Goal: Task Accomplishment & Management: Use online tool/utility

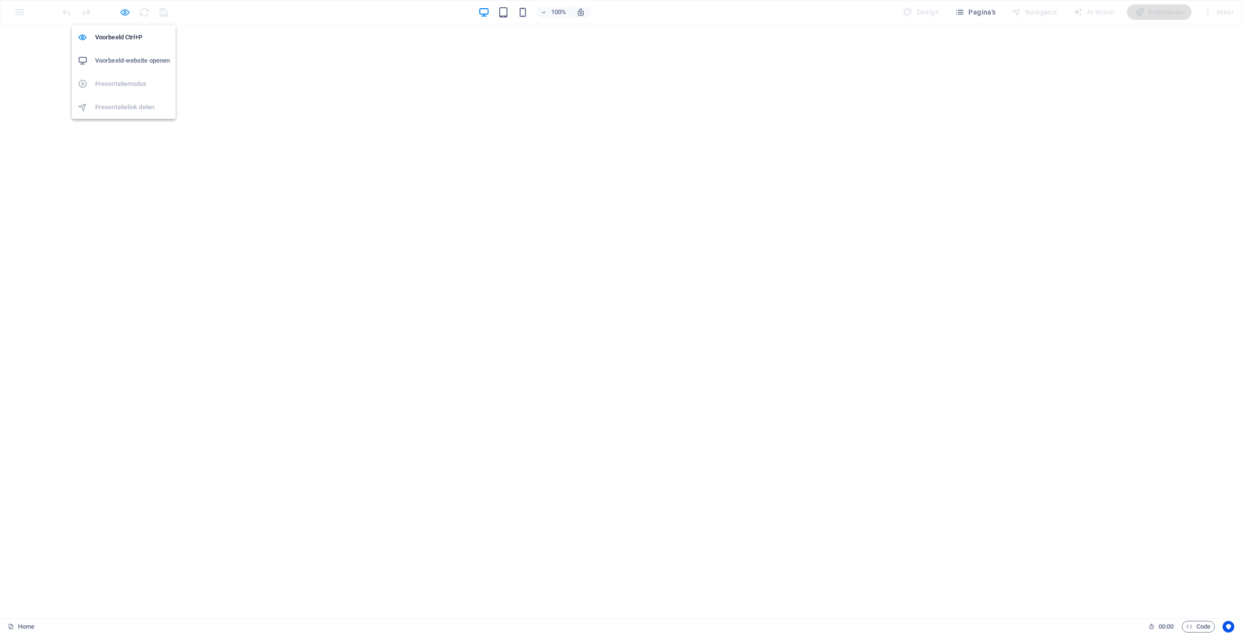
click at [127, 11] on icon "button" at bounding box center [124, 12] width 11 height 11
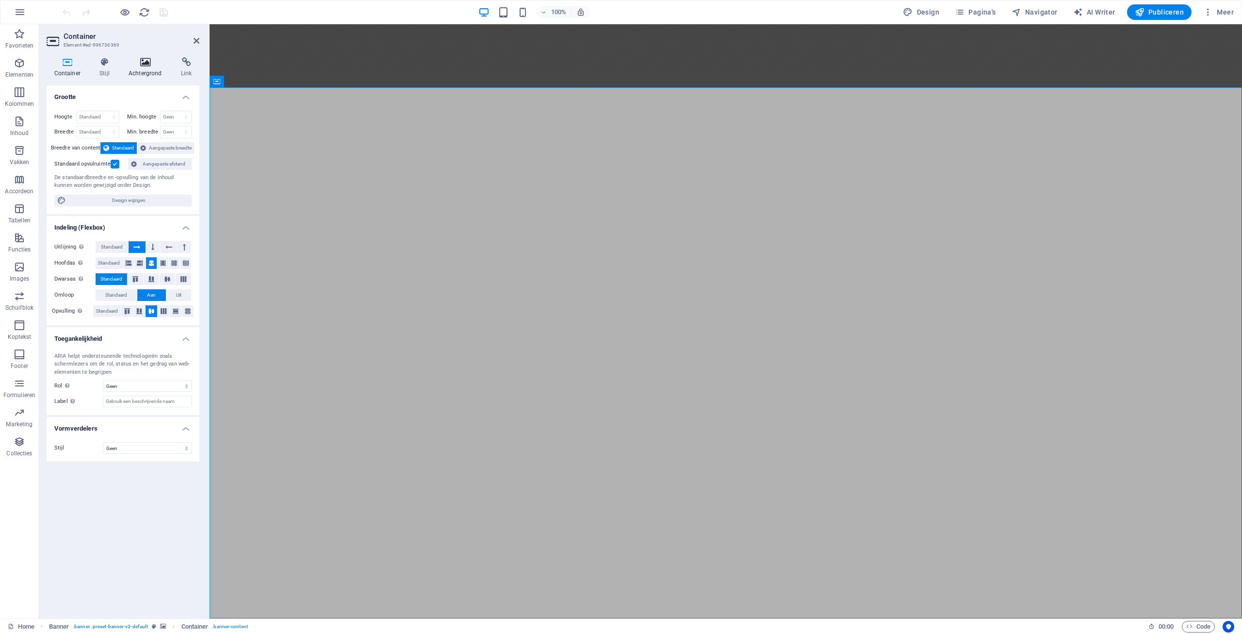
click at [146, 66] on icon at bounding box center [145, 62] width 49 height 10
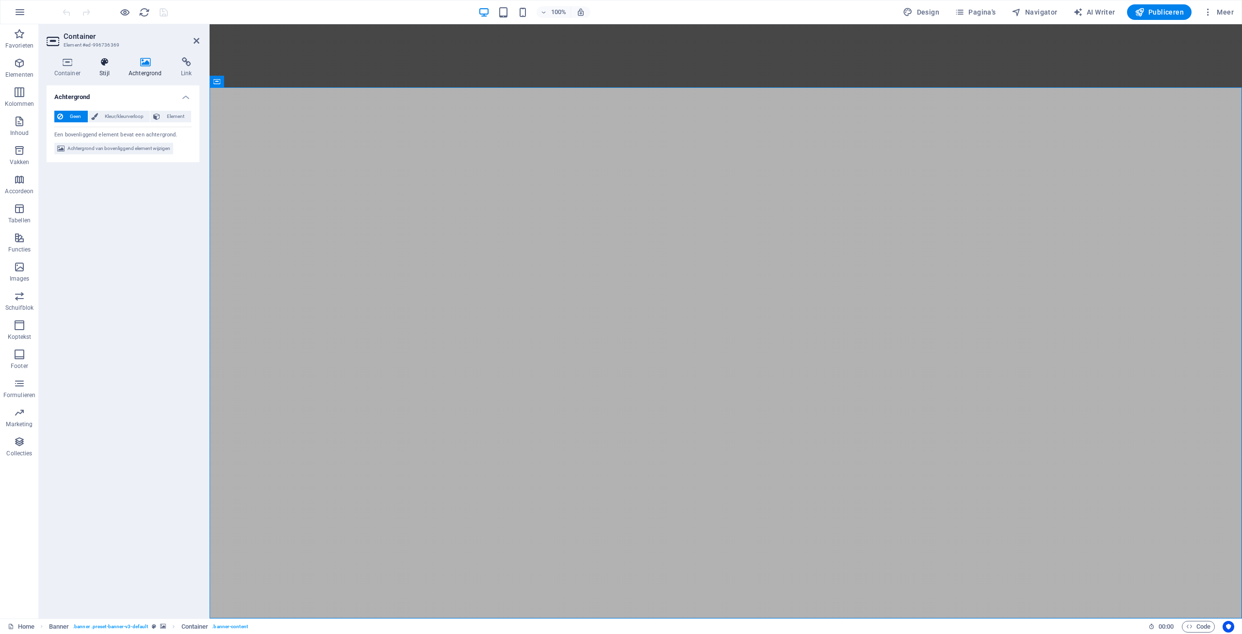
click at [106, 61] on icon at bounding box center [104, 62] width 25 height 10
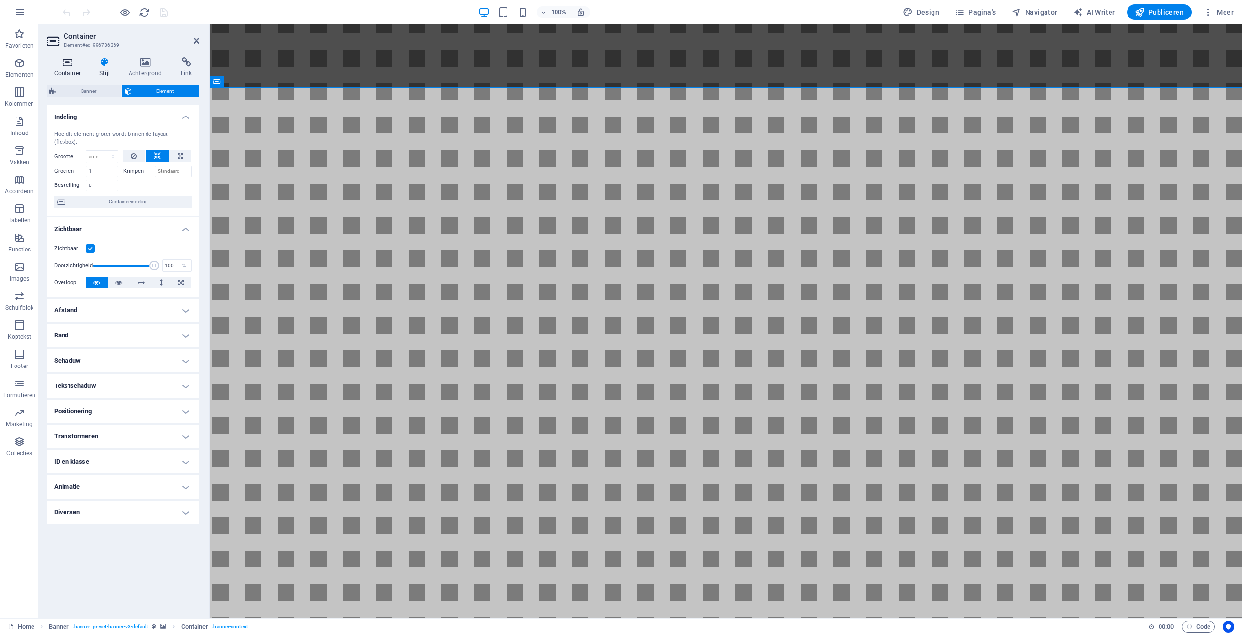
click at [66, 64] on icon at bounding box center [68, 62] width 42 height 10
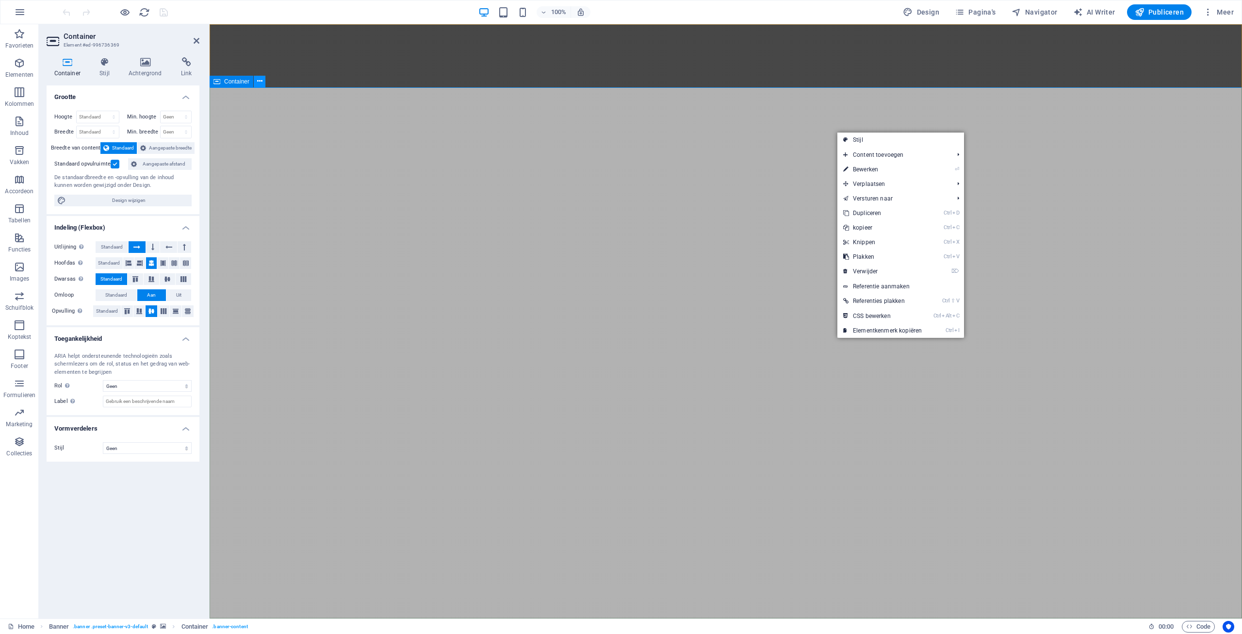
click at [261, 81] on icon at bounding box center [259, 81] width 5 height 10
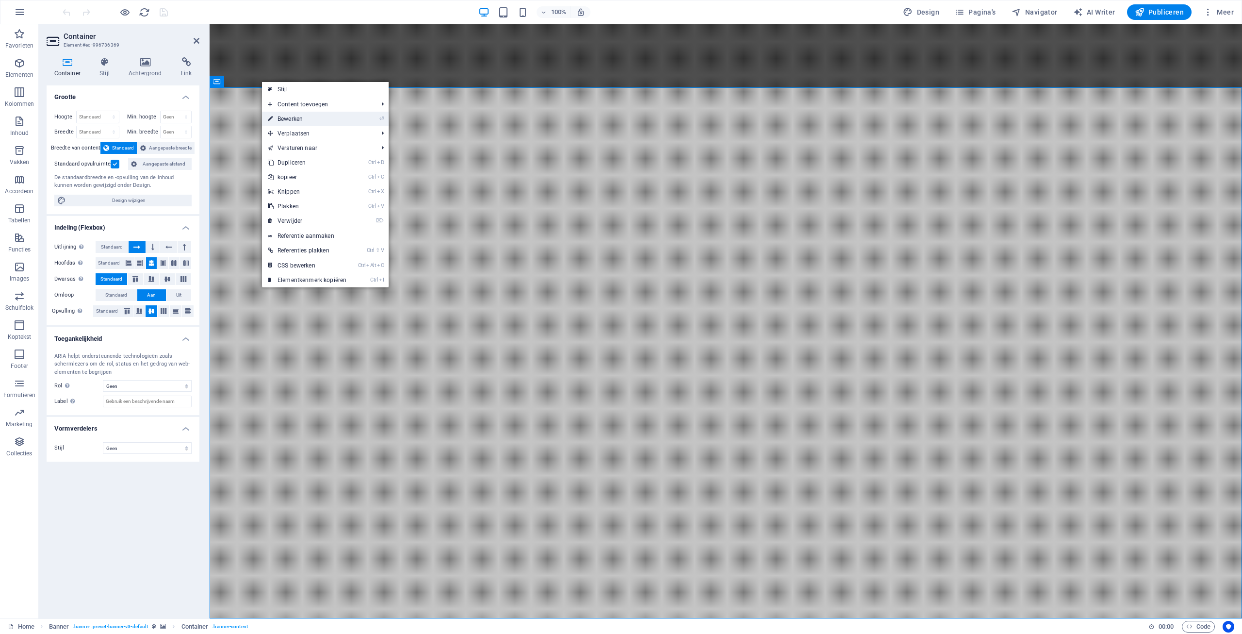
click at [311, 120] on link "⏎ Bewerken" at bounding box center [307, 119] width 90 height 15
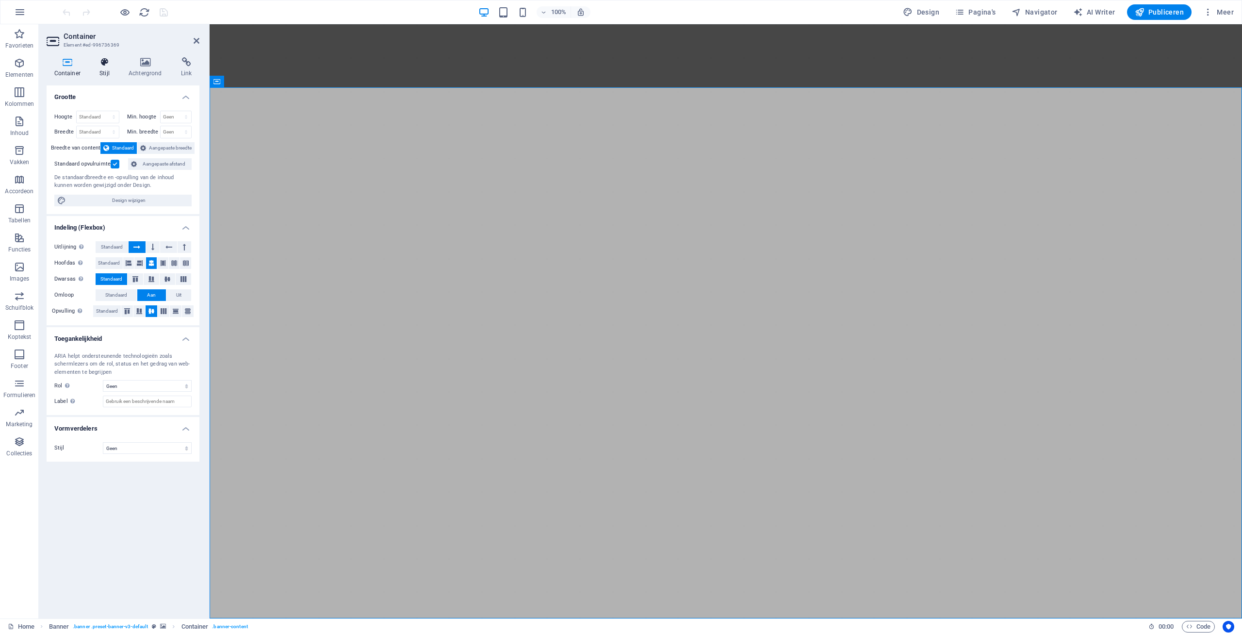
click at [103, 66] on icon at bounding box center [104, 62] width 25 height 10
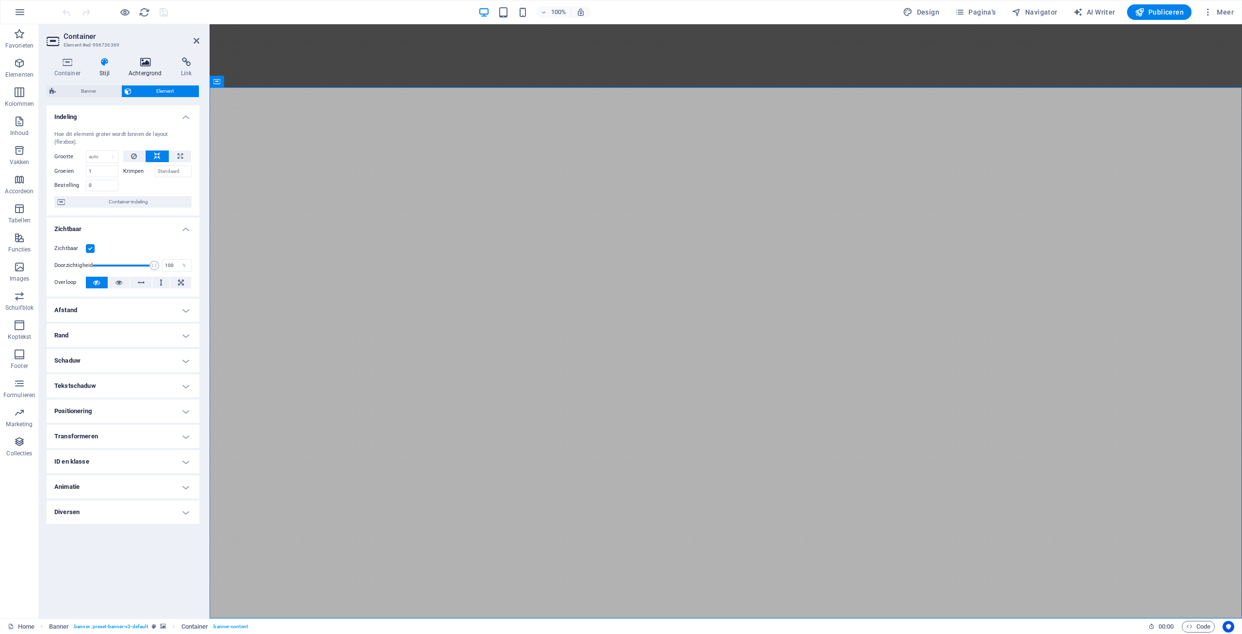
click at [146, 65] on icon at bounding box center [145, 62] width 49 height 10
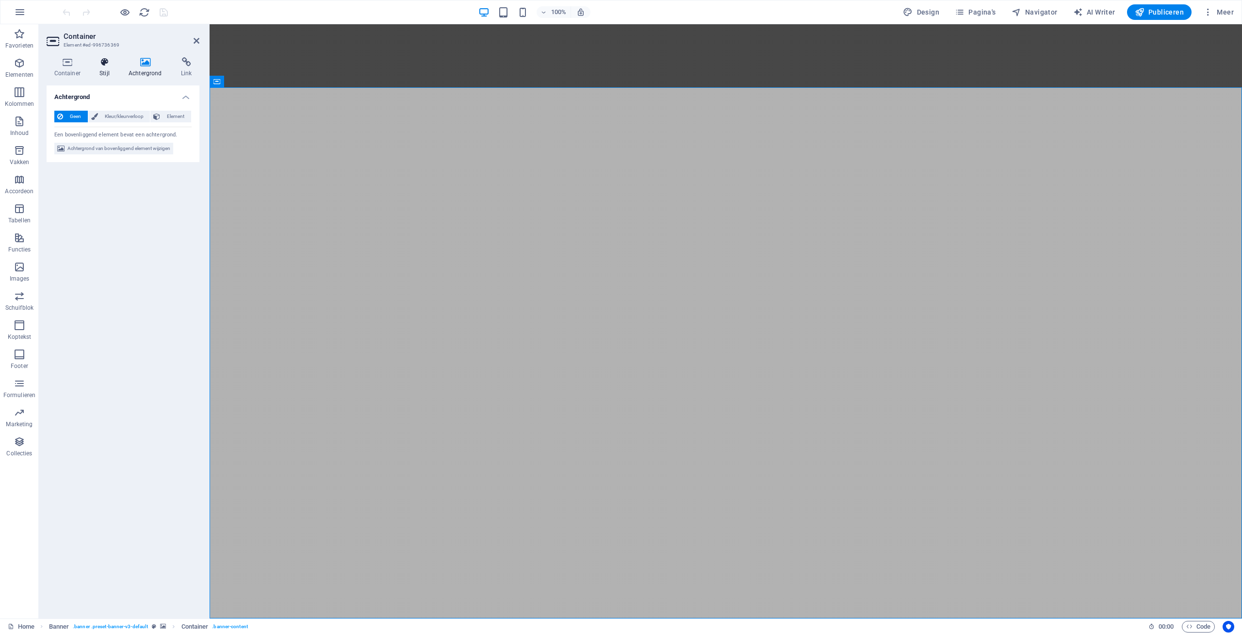
click at [111, 66] on icon at bounding box center [104, 62] width 25 height 10
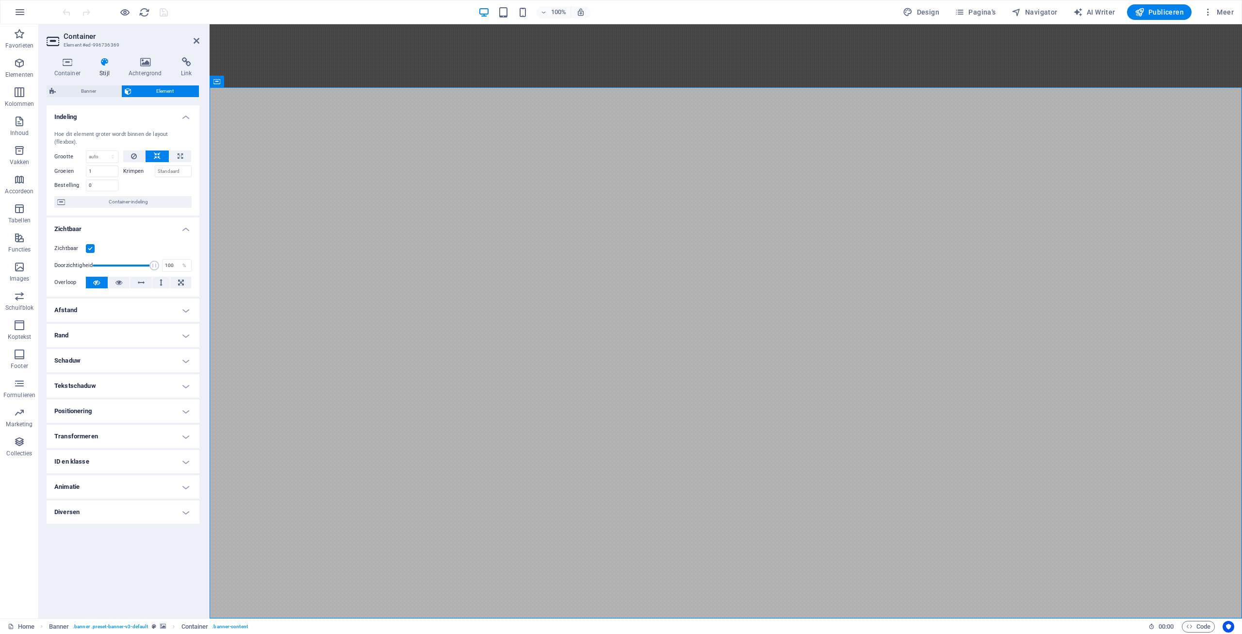
click at [63, 507] on h4 "Diversen" at bounding box center [123, 511] width 153 height 23
click at [63, 507] on h4 "Diversen" at bounding box center [123, 508] width 153 height 17
click at [148, 64] on icon at bounding box center [145, 62] width 49 height 10
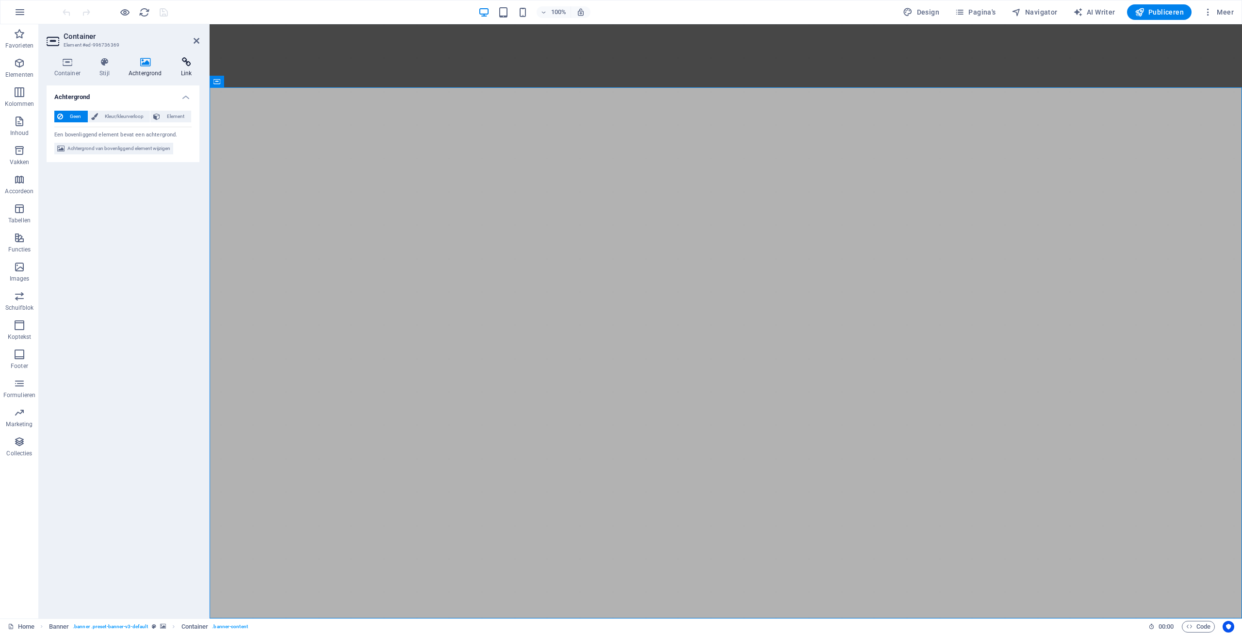
click at [182, 63] on icon at bounding box center [186, 62] width 26 height 10
click at [148, 61] on icon at bounding box center [145, 62] width 49 height 10
click at [101, 65] on icon at bounding box center [104, 62] width 25 height 10
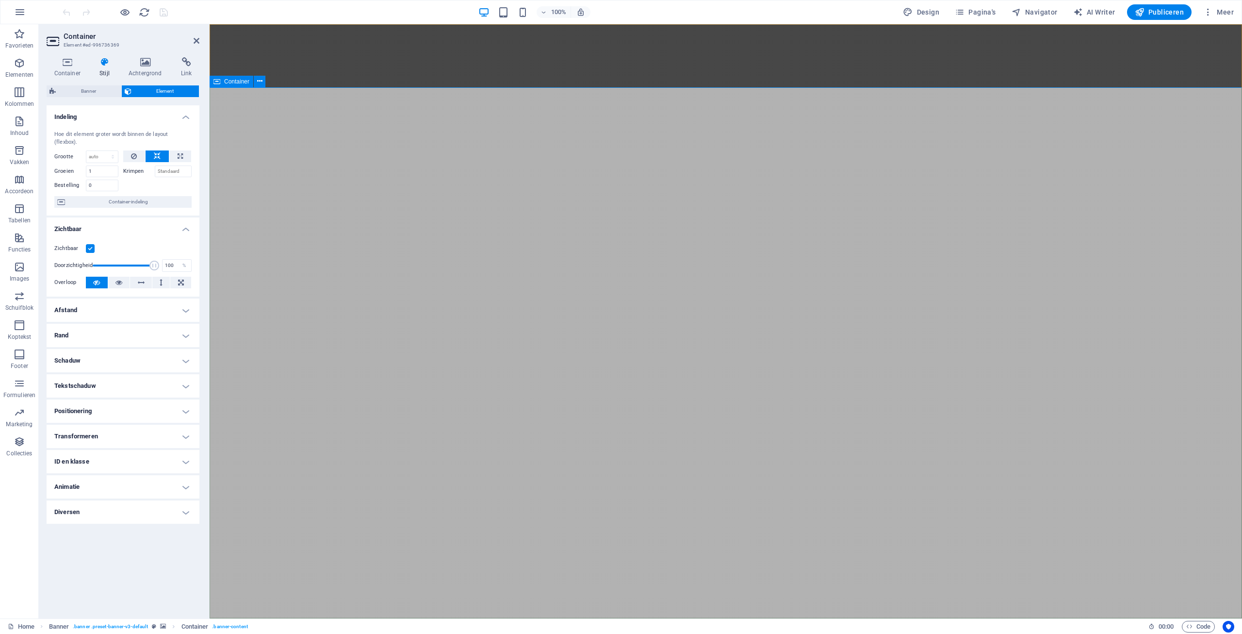
click at [198, 40] on icon at bounding box center [197, 41] width 6 height 8
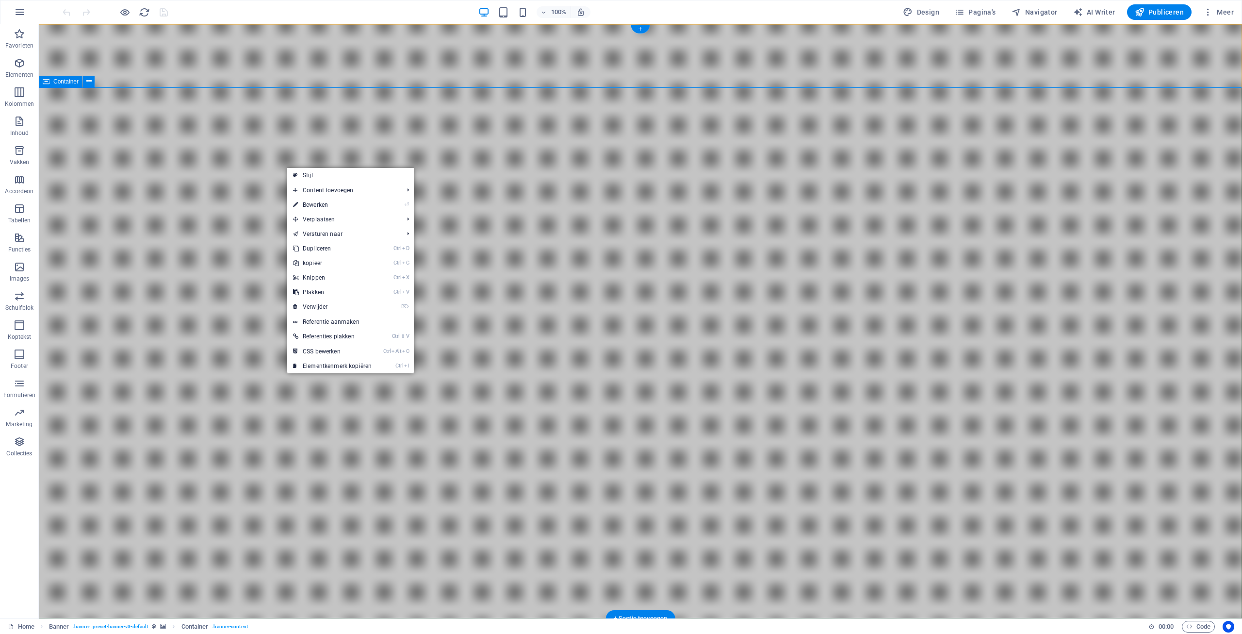
drag, startPoint x: 228, startPoint y: 161, endPoint x: 160, endPoint y: 156, distance: 68.1
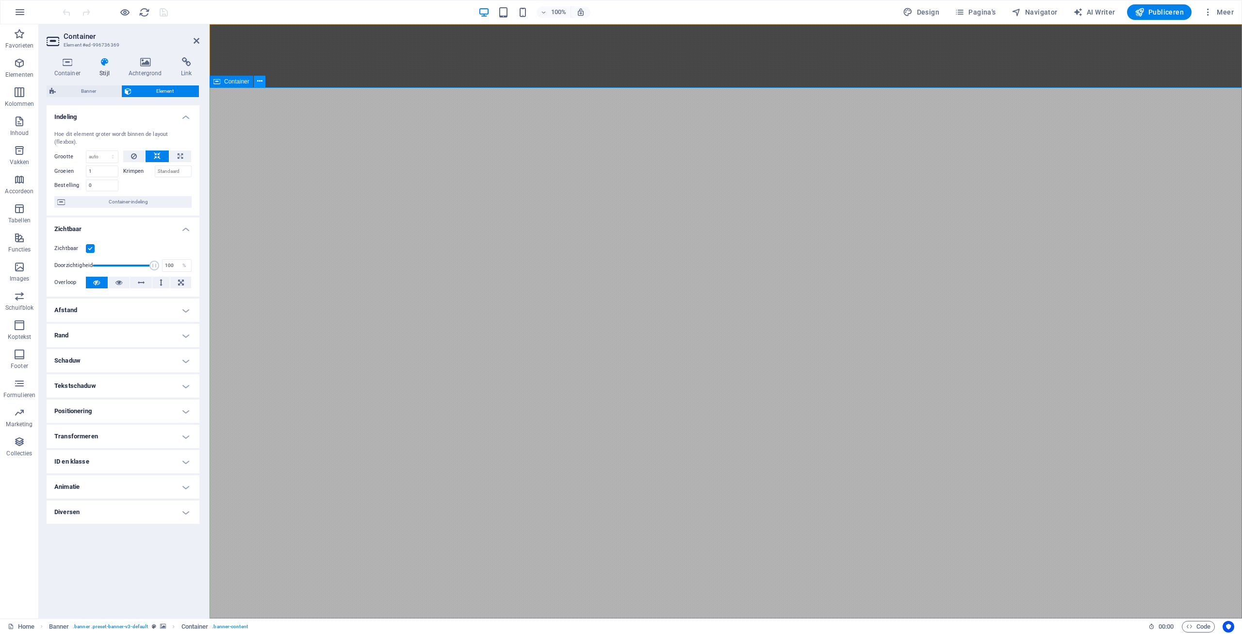
click at [261, 77] on icon at bounding box center [259, 81] width 5 height 10
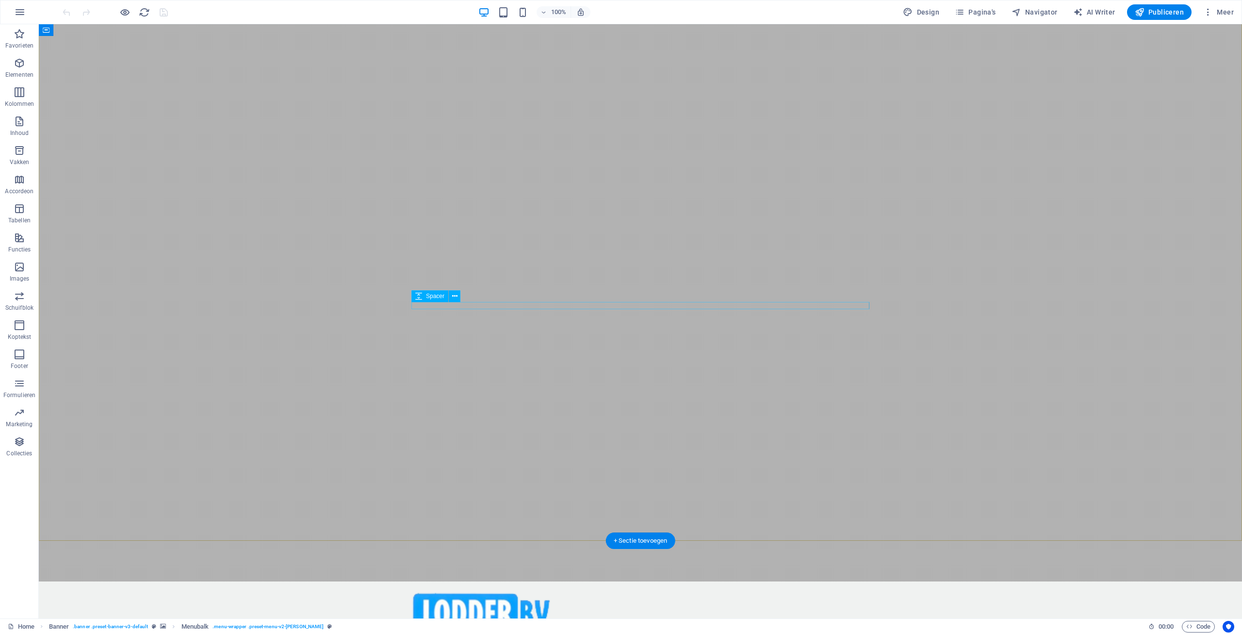
scroll to position [101, 0]
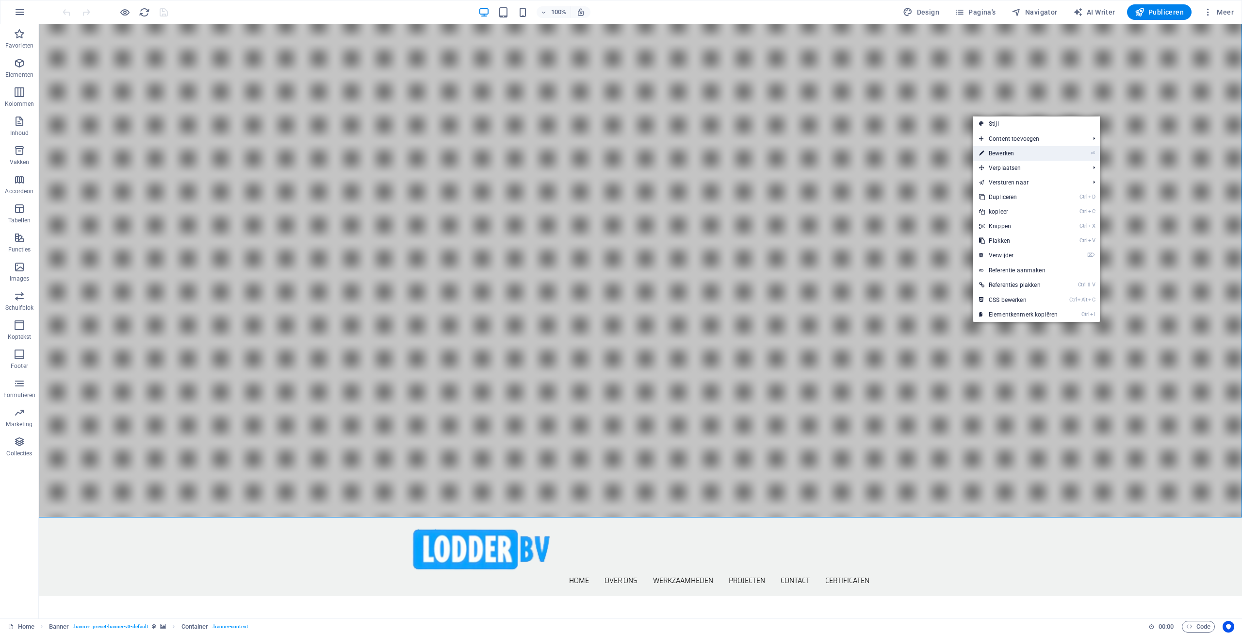
click at [1017, 154] on link "⏎ Bewerken" at bounding box center [1018, 153] width 90 height 15
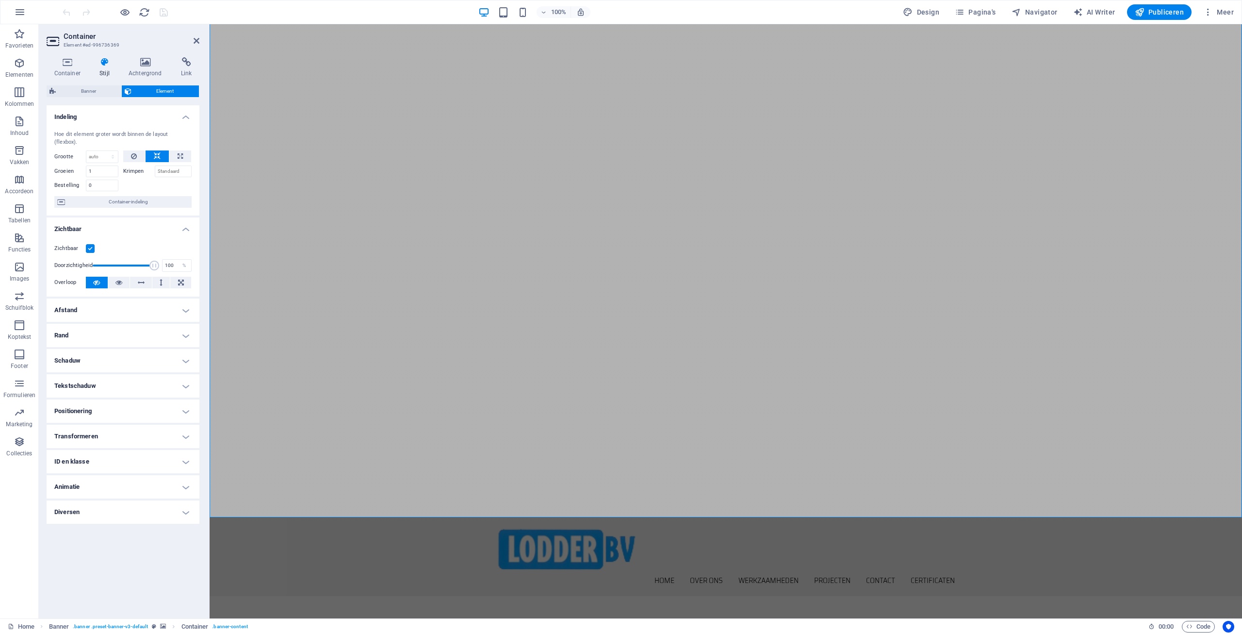
click at [92, 429] on h4 "Transformeren" at bounding box center [123, 436] width 153 height 23
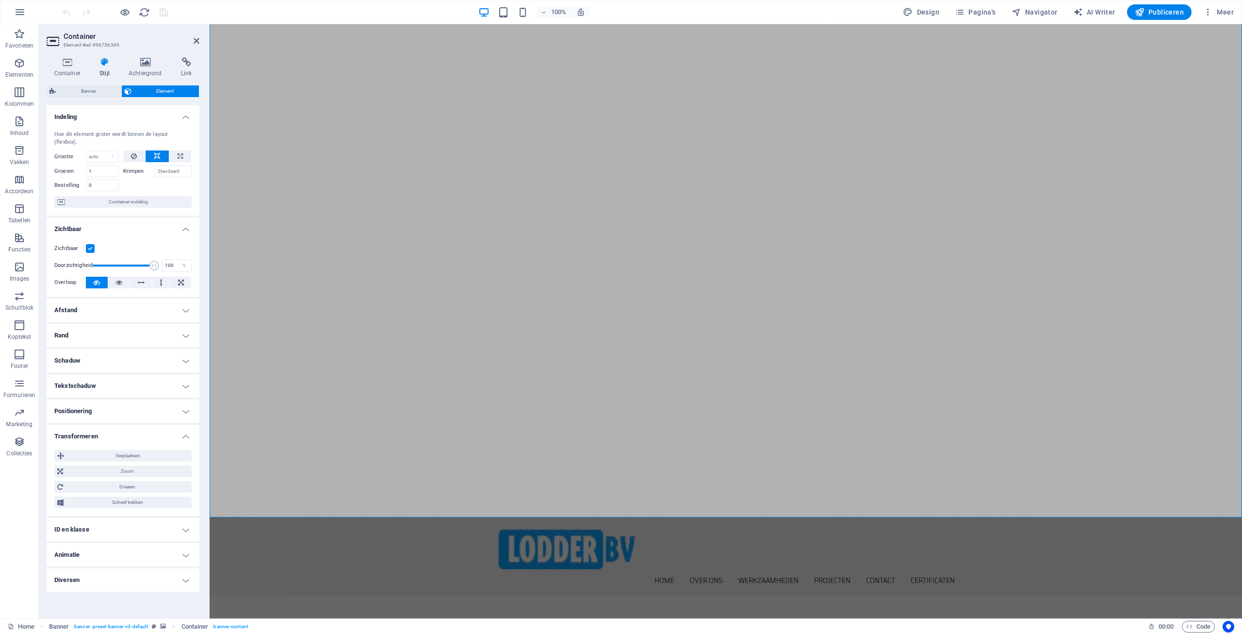
click at [92, 429] on h4 "Transformeren" at bounding box center [123, 433] width 153 height 17
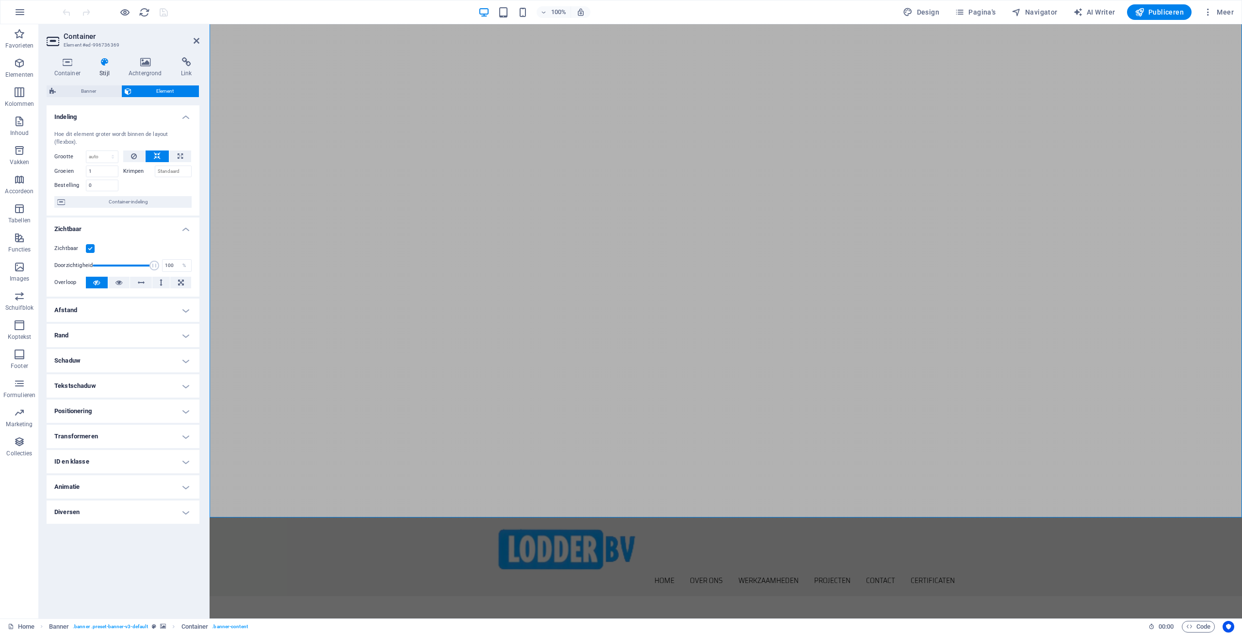
click at [85, 453] on h4 "ID en klasse" at bounding box center [123, 461] width 153 height 23
click at [85, 453] on h4 "ID en klasse" at bounding box center [123, 458] width 153 height 17
click at [79, 476] on h4 "Animatie" at bounding box center [123, 486] width 153 height 23
click at [78, 477] on h4 "Animatie" at bounding box center [123, 483] width 153 height 17
click at [73, 508] on h4 "Diversen" at bounding box center [123, 511] width 153 height 23
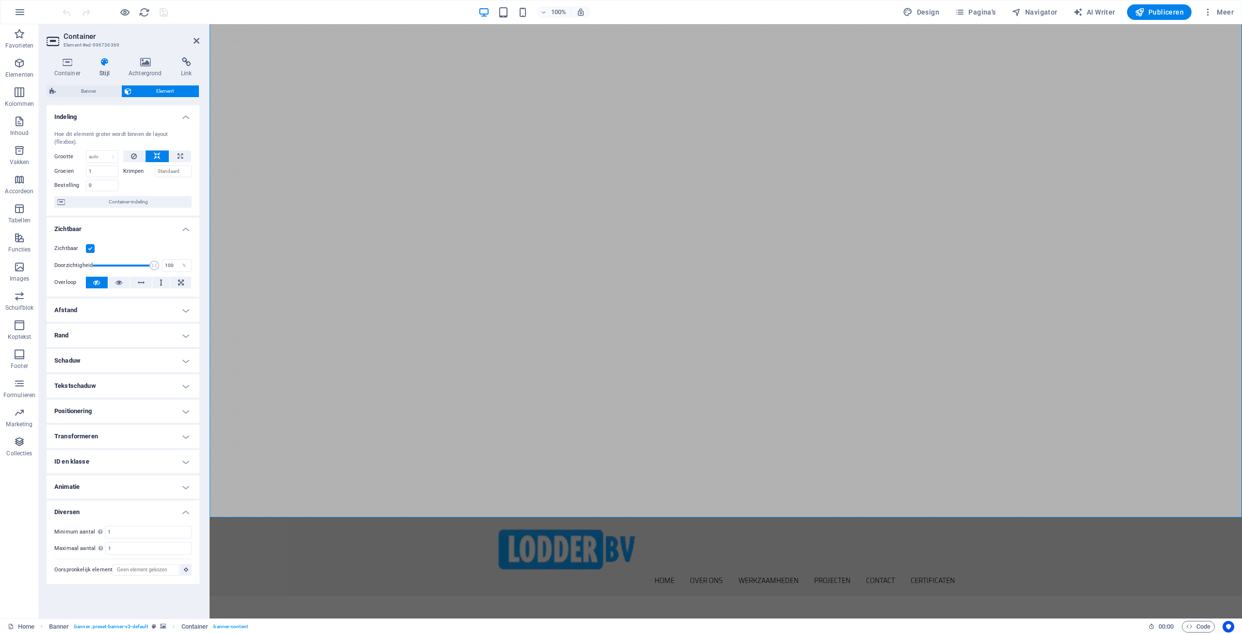
click at [73, 508] on h4 "Diversen" at bounding box center [123, 508] width 153 height 17
click at [21, 296] on icon "button" at bounding box center [20, 296] width 12 height 12
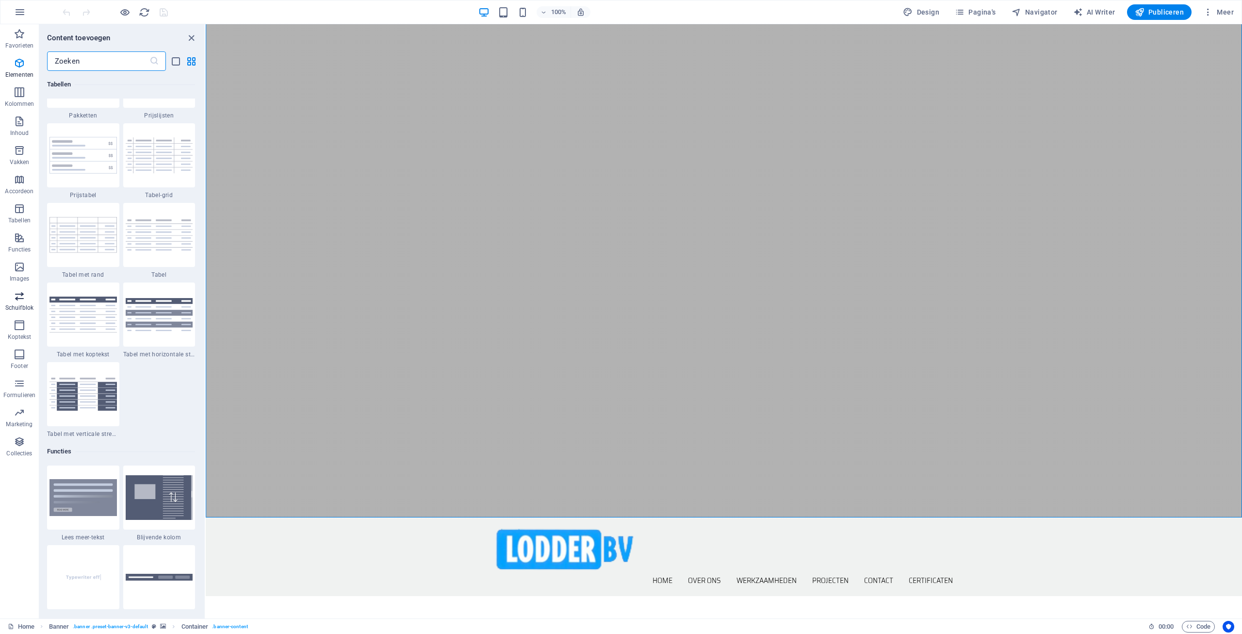
scroll to position [5501, 0]
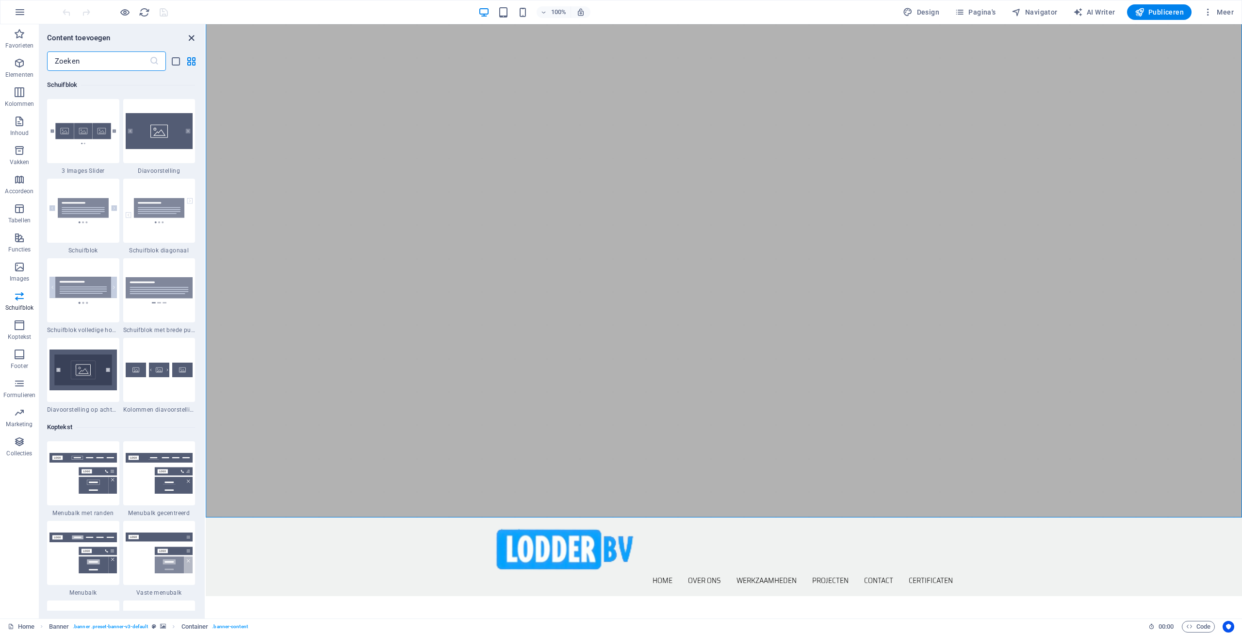
click at [192, 38] on icon "close panel" at bounding box center [191, 38] width 11 height 11
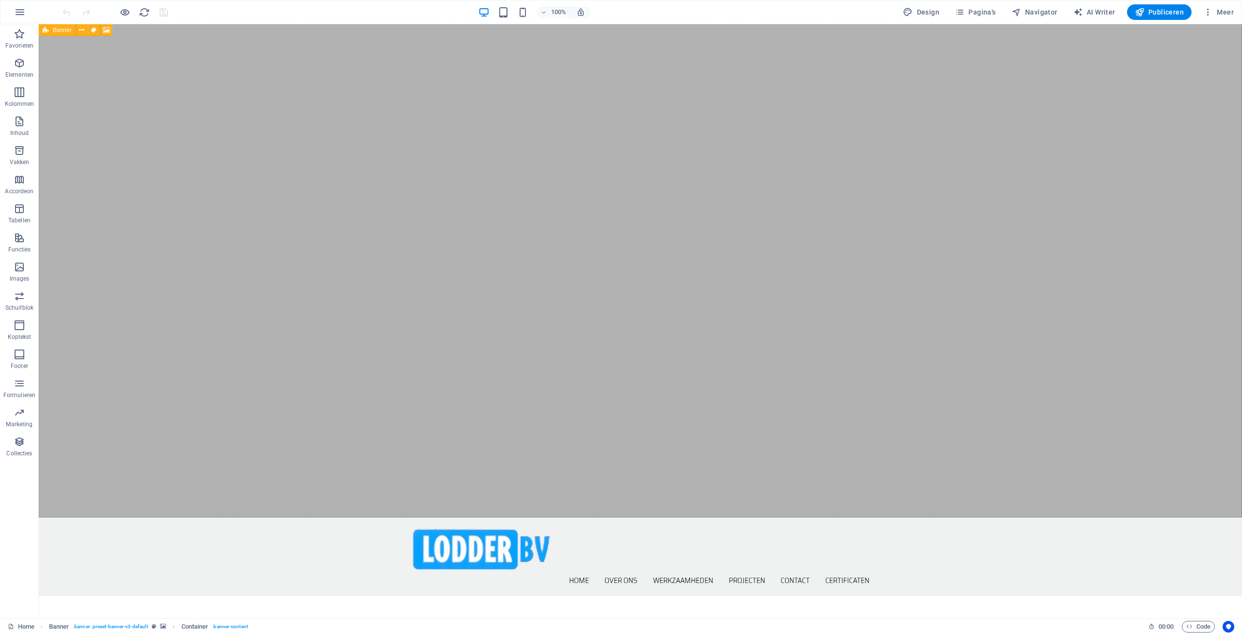
click at [53, 30] on span "Banner" at bounding box center [62, 30] width 19 height 6
select select "vh"
select select "header"
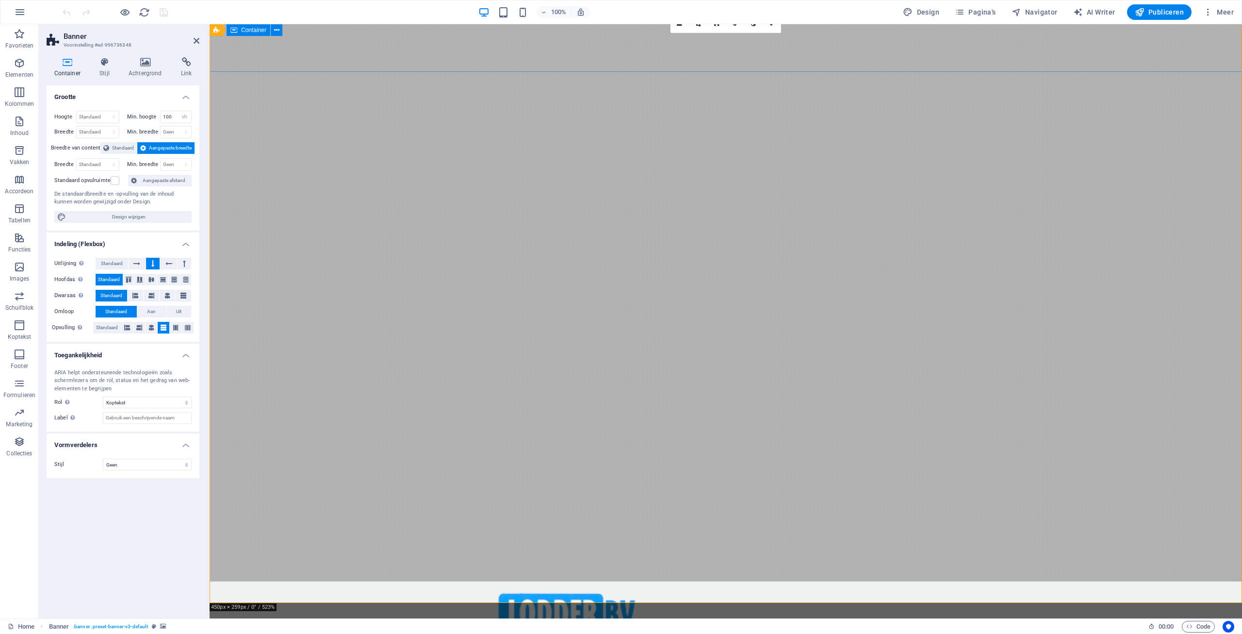
scroll to position [0, 0]
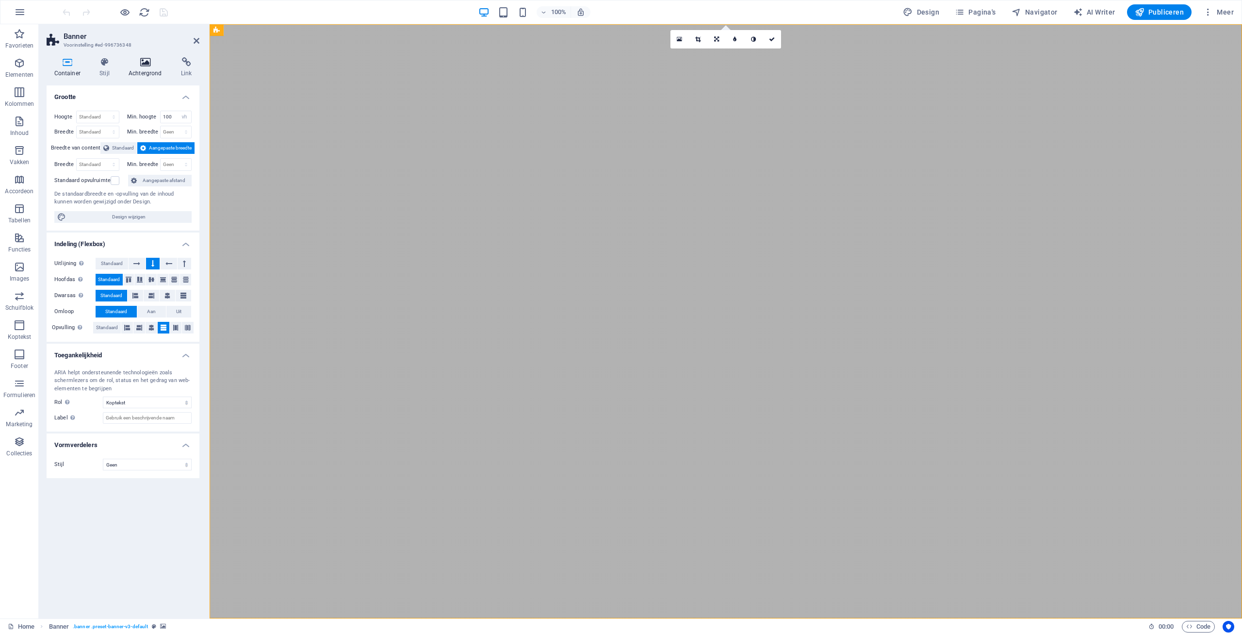
click at [146, 60] on icon at bounding box center [145, 62] width 49 height 10
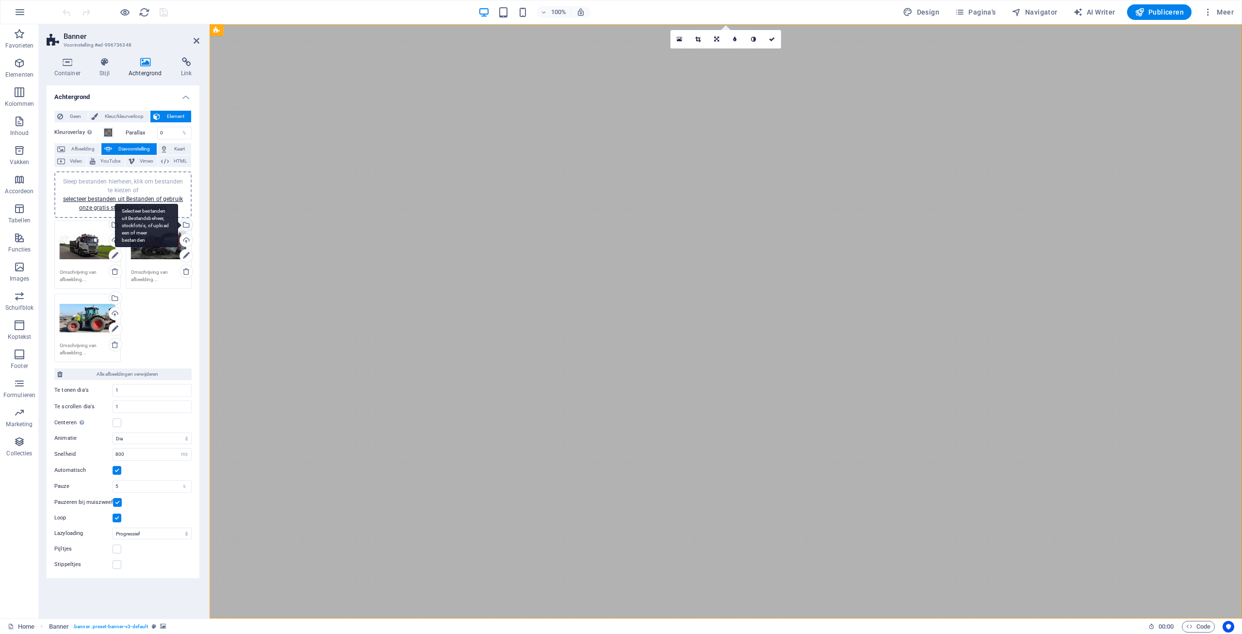
click at [190, 224] on div "Selecteer bestanden uit Bestandsbeheer, stockfoto's, of upload een of meer best…" at bounding box center [185, 225] width 15 height 15
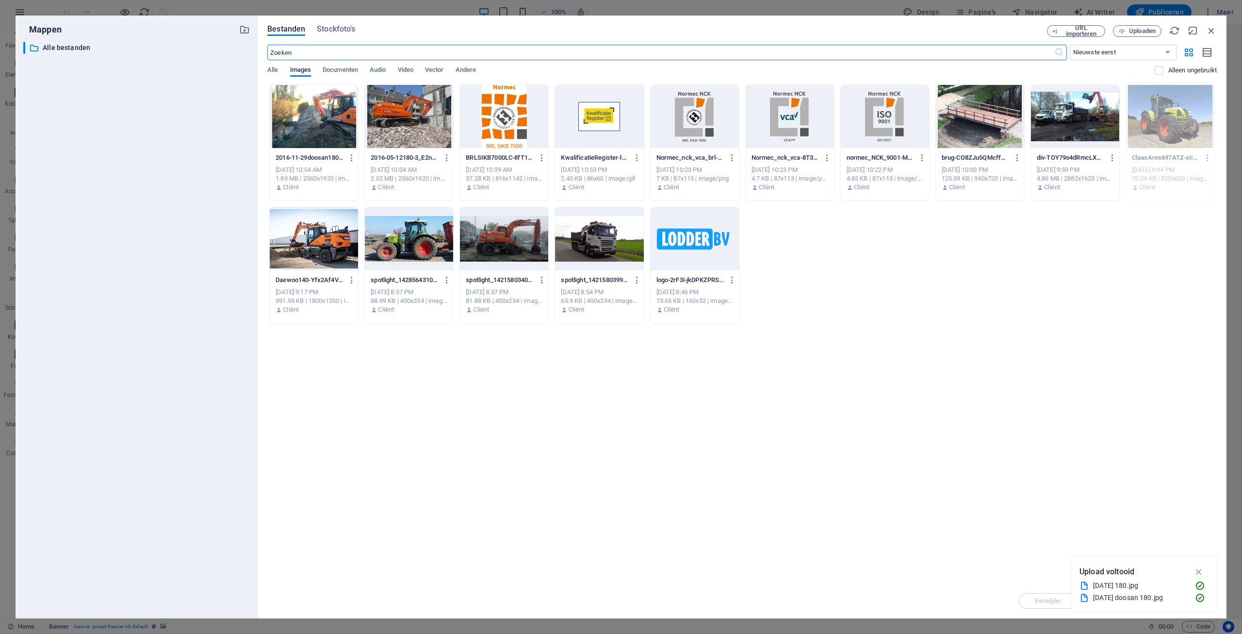
click at [392, 108] on div at bounding box center [409, 116] width 88 height 63
click at [338, 114] on div at bounding box center [314, 116] width 88 height 63
click at [337, 115] on div "1" at bounding box center [314, 116] width 88 height 63
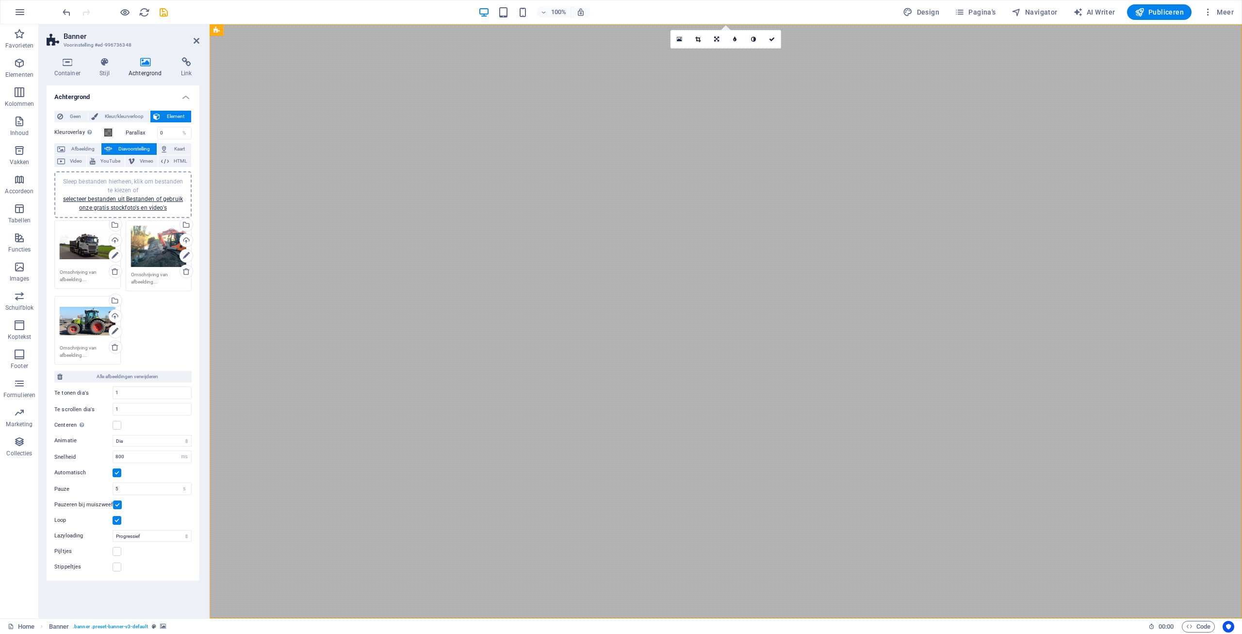
click at [85, 233] on div "Sleep bestanden hierheen, klik om bestanden te kiezen of selecteer bestanden ui…" at bounding box center [88, 245] width 56 height 39
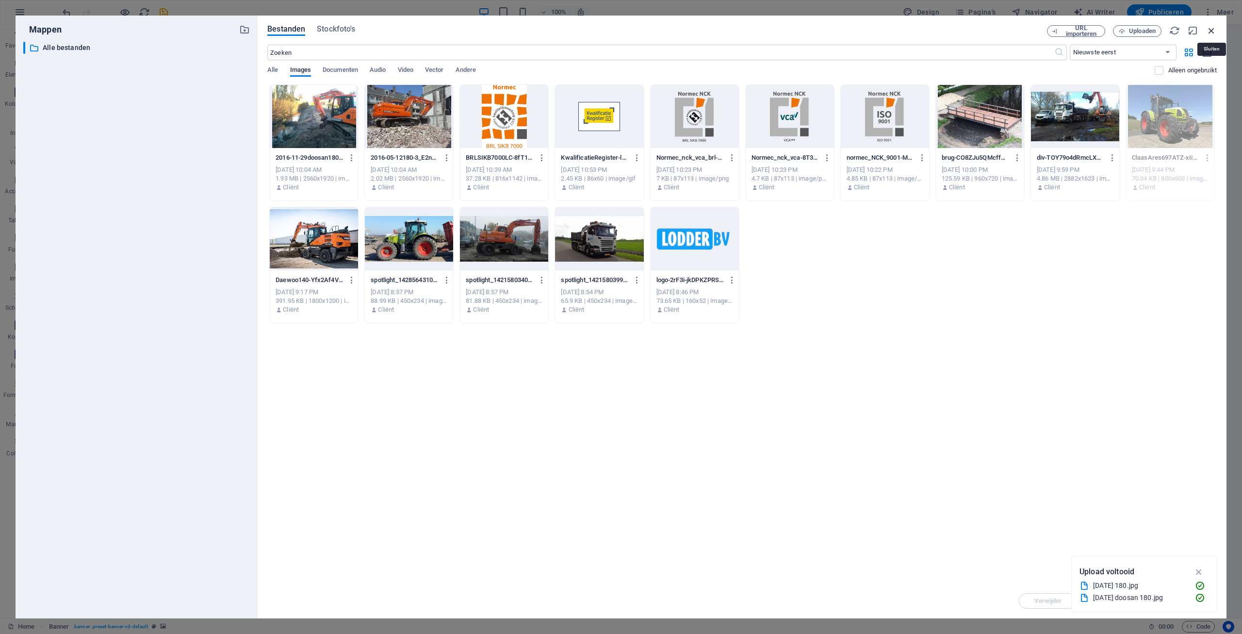
click at [1211, 31] on icon "button" at bounding box center [1211, 30] width 11 height 11
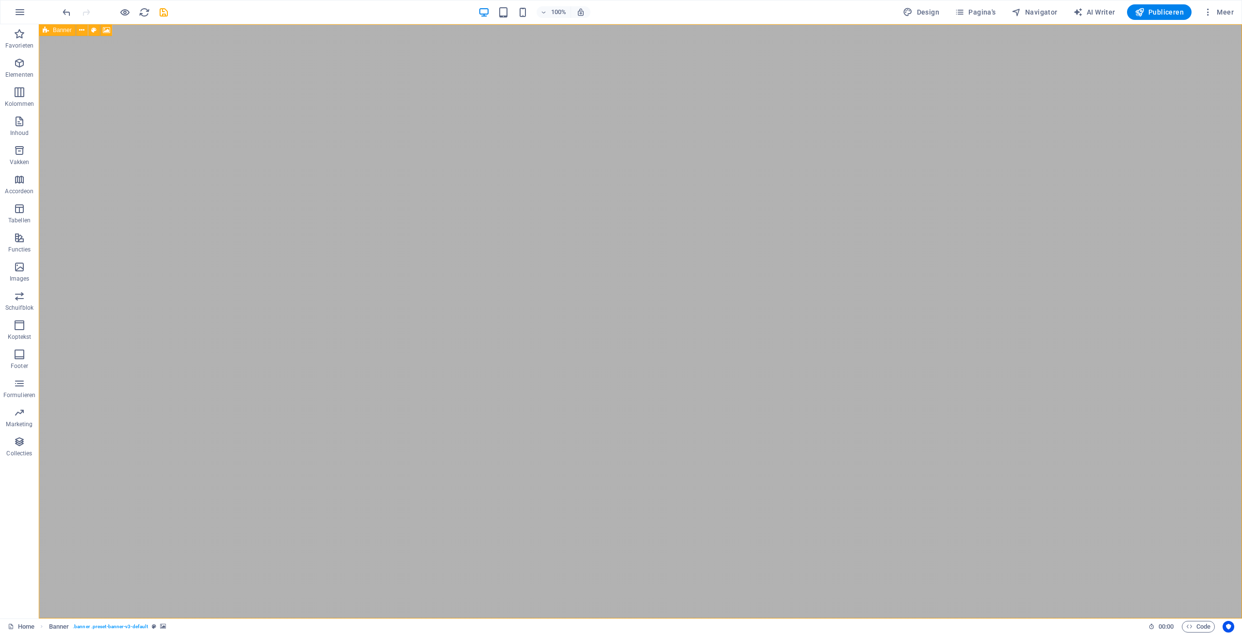
click at [47, 32] on icon at bounding box center [46, 30] width 6 height 12
select select "ms"
select select "s"
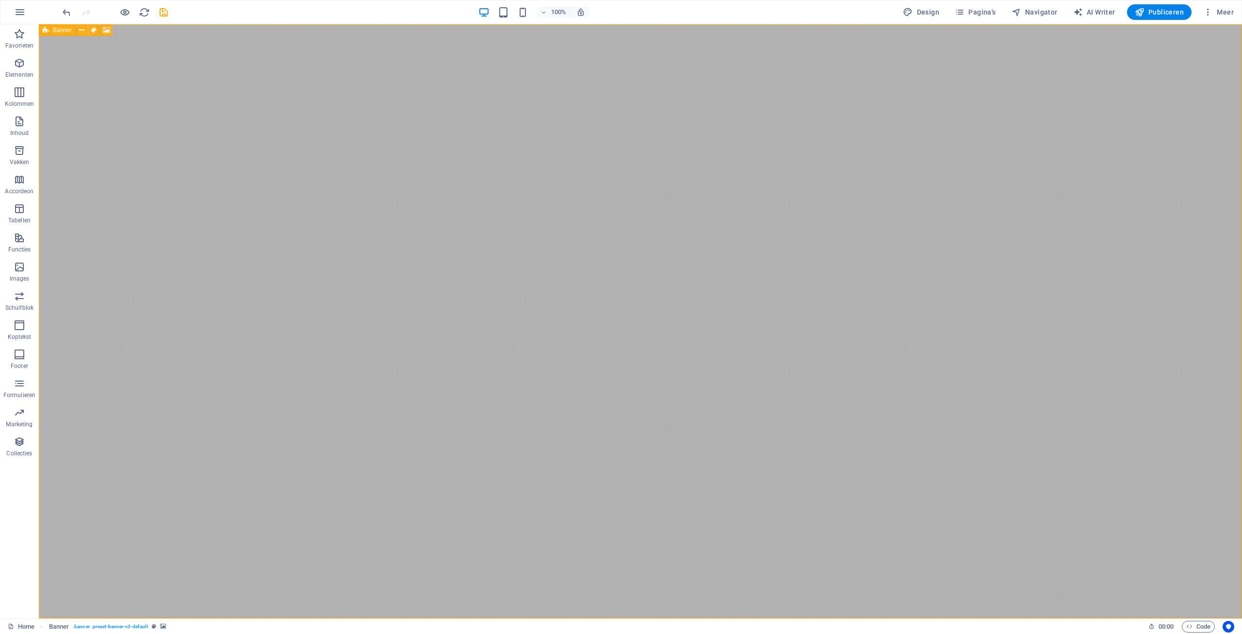
select select "progressive"
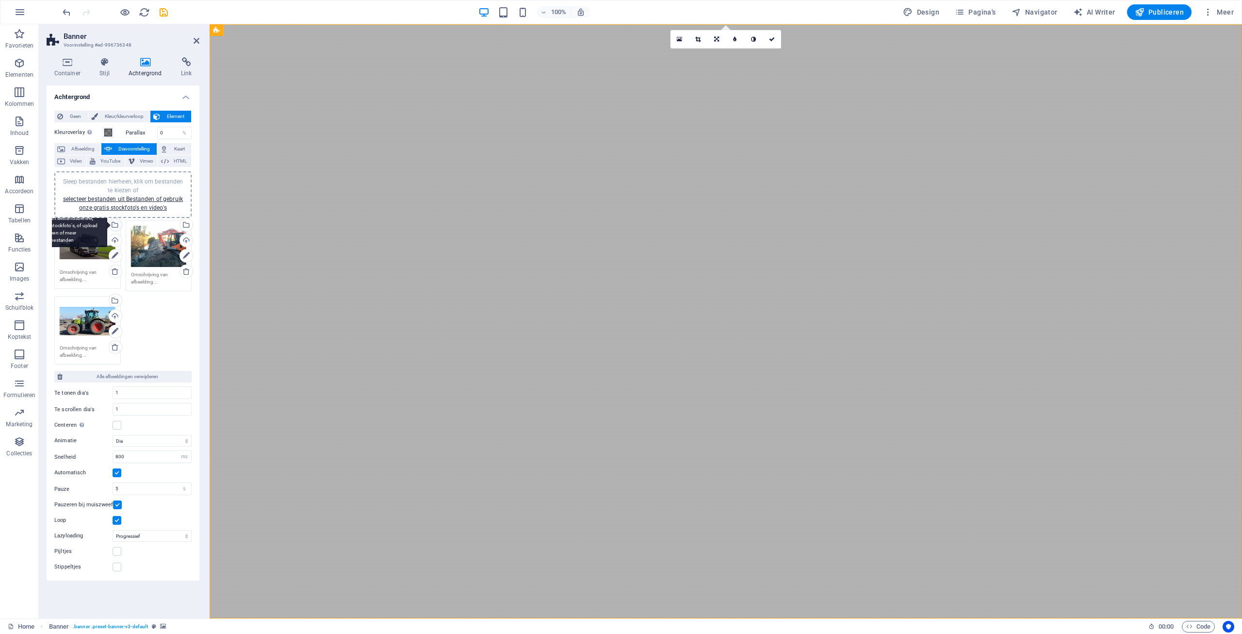
click at [107, 223] on div "Selecteer bestanden uit Bestandsbeheer, stockfoto's, of upload een of meer best…" at bounding box center [75, 226] width 63 height 44
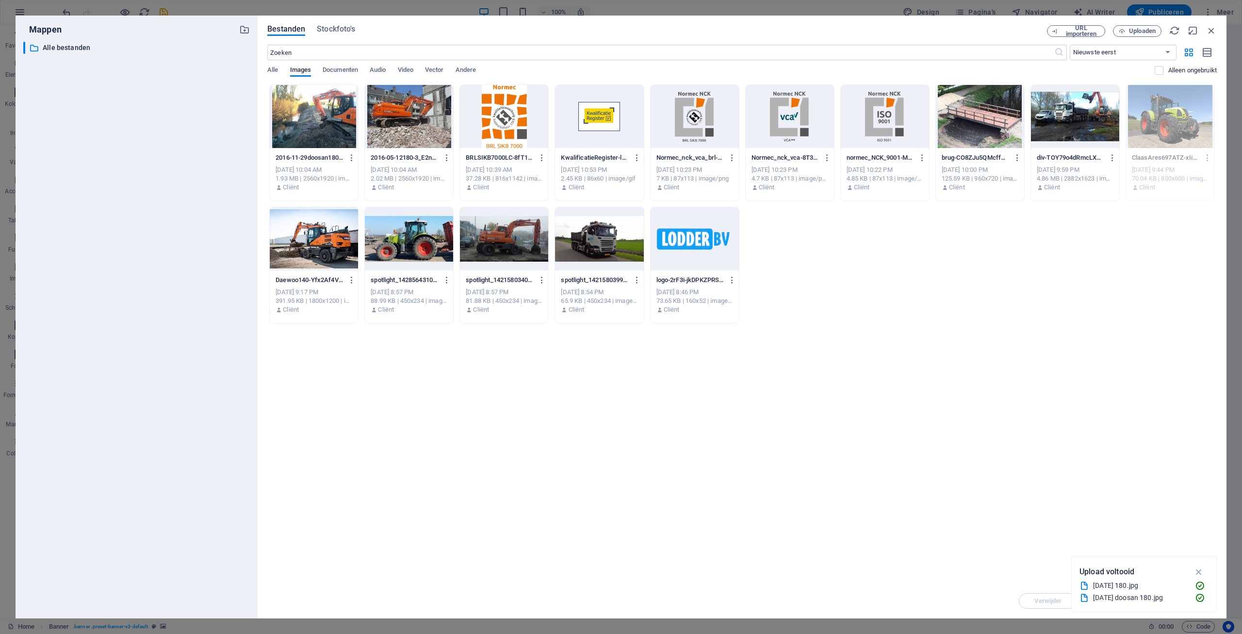
drag, startPoint x: 401, startPoint y: 111, endPoint x: 192, endPoint y: 93, distance: 210.4
click at [401, 111] on div at bounding box center [409, 116] width 88 height 63
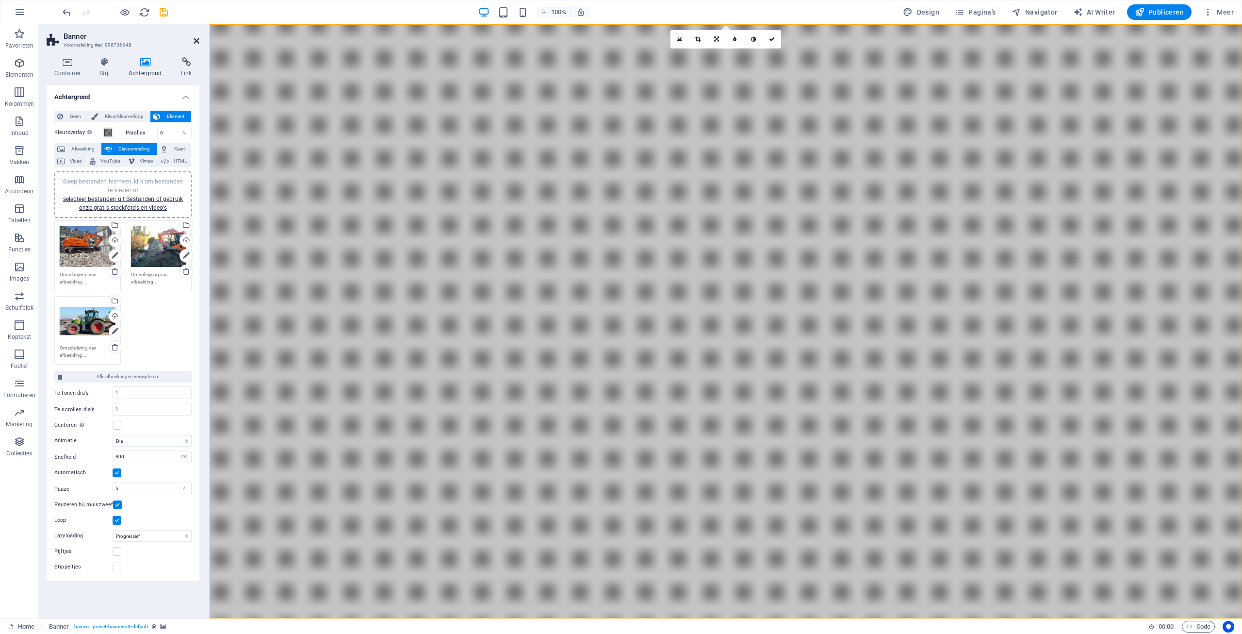
click at [196, 41] on icon at bounding box center [197, 41] width 6 height 8
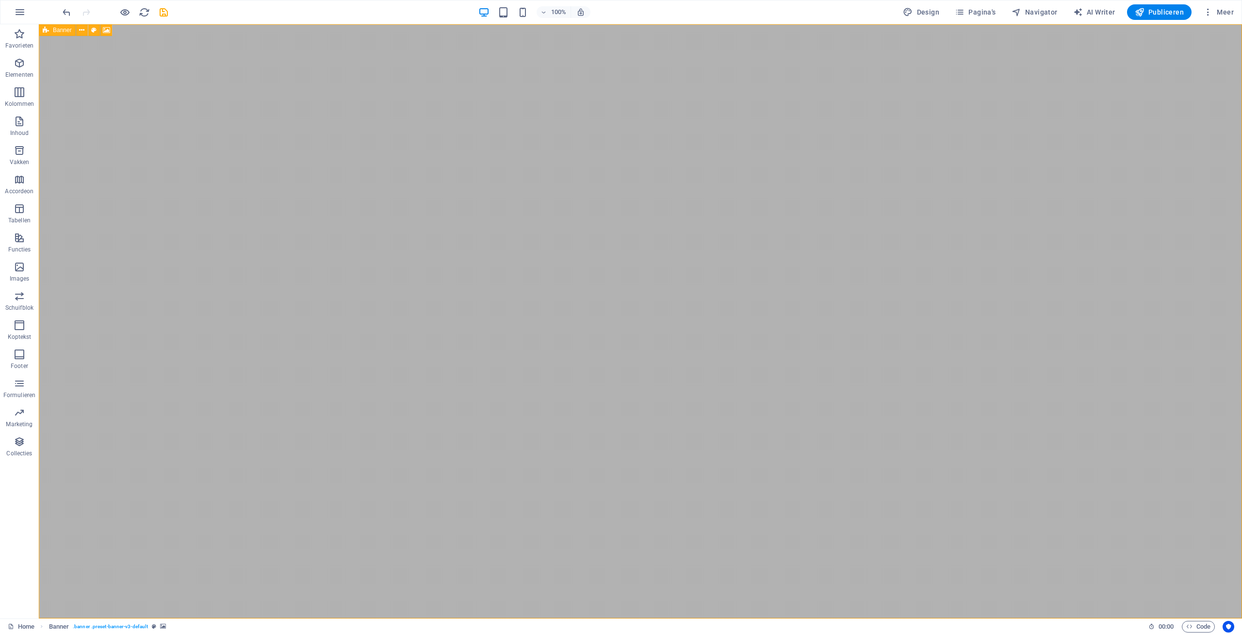
click at [58, 32] on span "Banner" at bounding box center [62, 30] width 19 height 6
select select "ms"
select select "s"
select select "progressive"
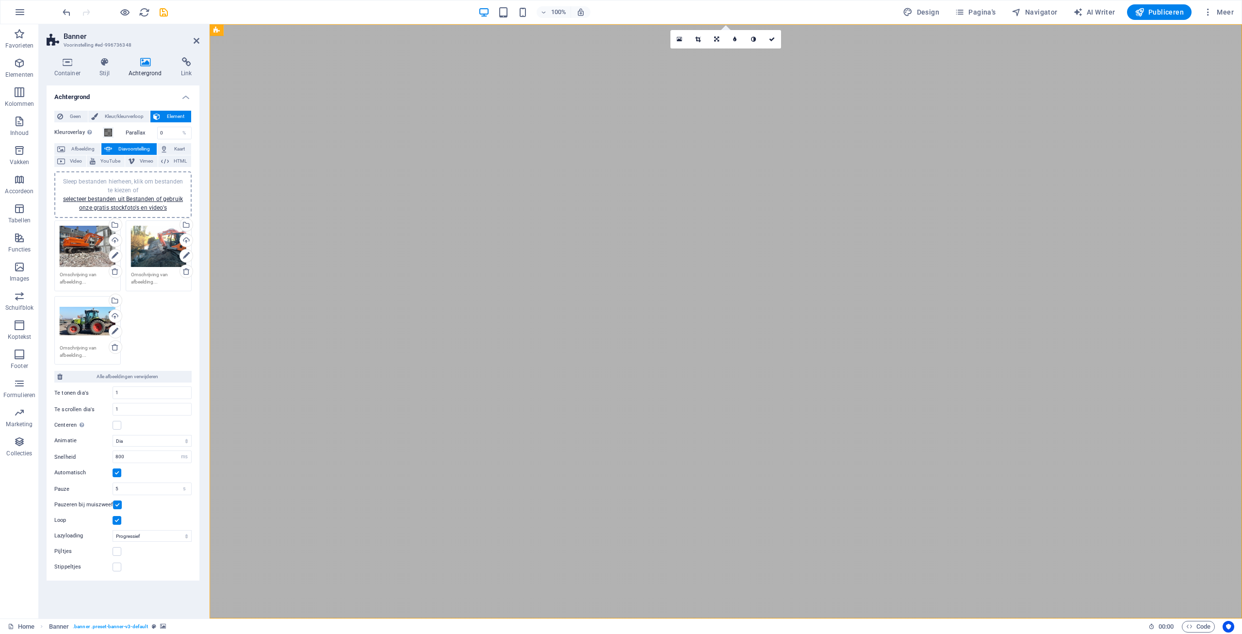
click at [82, 238] on div "Sleep bestanden hierheen, klik om bestanden te kiezen of selecteer bestanden ui…" at bounding box center [88, 247] width 56 height 42
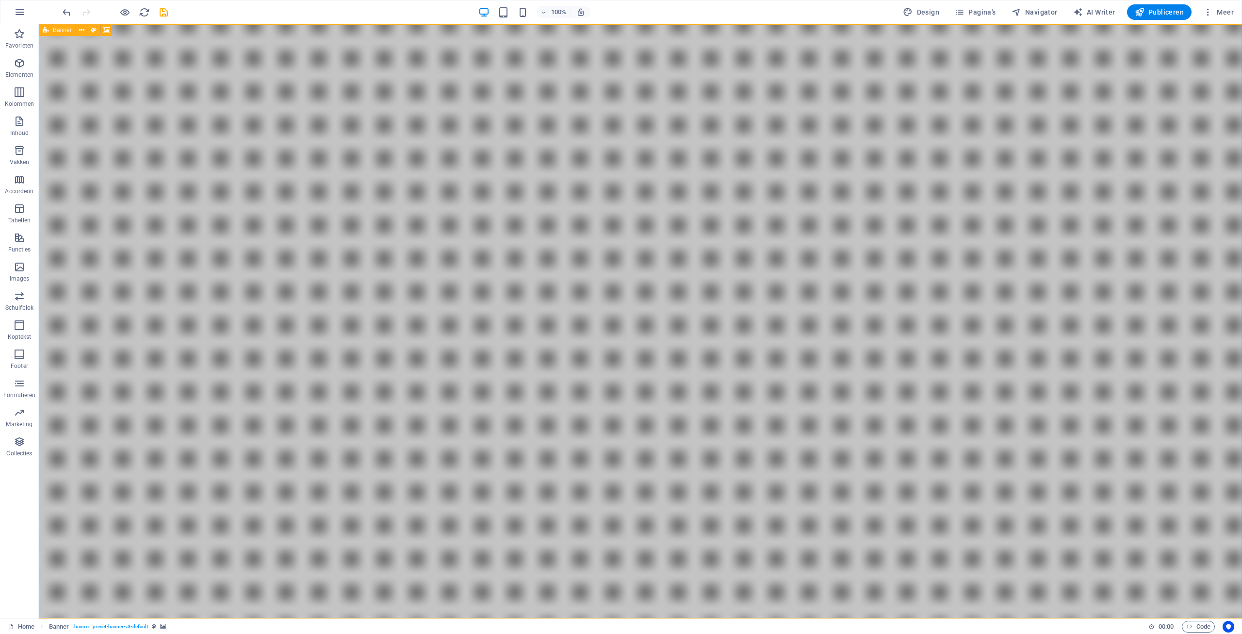
click at [50, 32] on div "Banner" at bounding box center [57, 30] width 37 height 12
select select "ms"
select select "s"
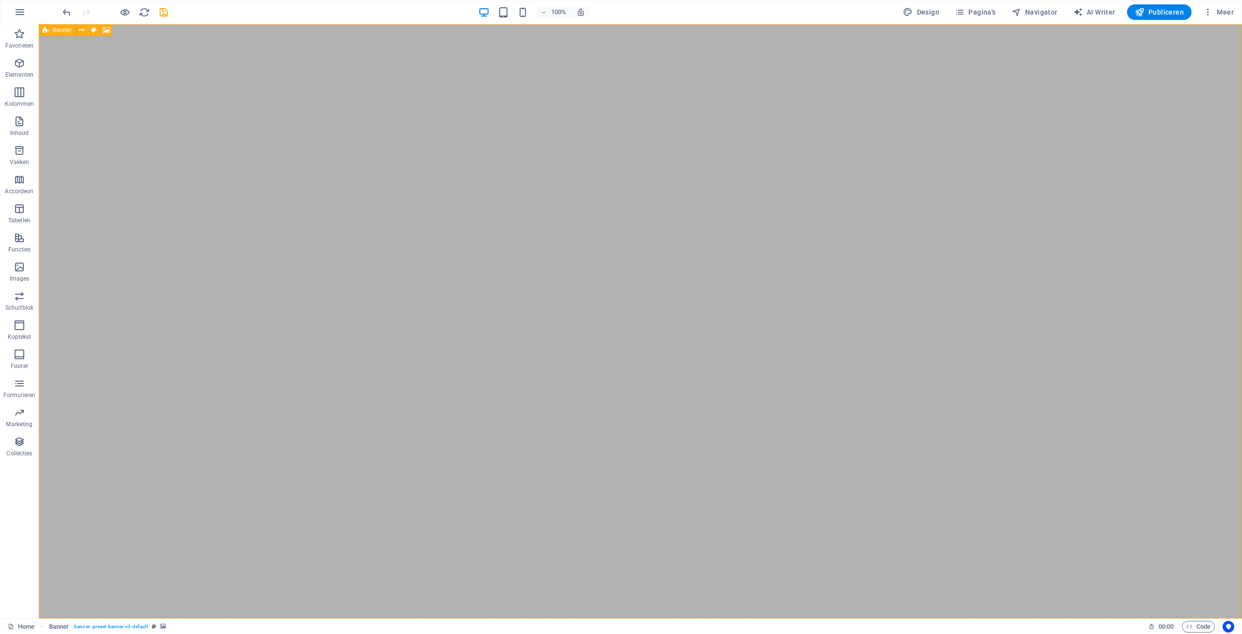
select select "progressive"
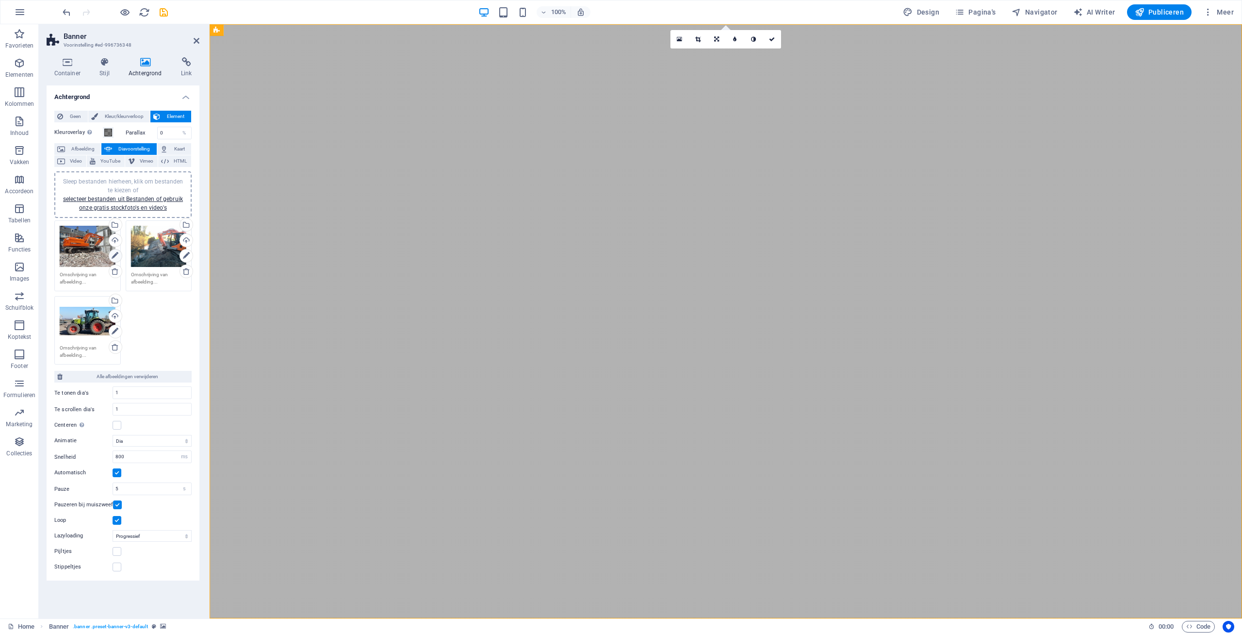
click at [114, 254] on icon at bounding box center [115, 256] width 7 height 12
click at [718, 42] on icon at bounding box center [716, 39] width 5 height 6
click at [718, 71] on icon at bounding box center [717, 73] width 6 height 6
click at [718, 40] on icon at bounding box center [717, 39] width 6 height 6
click at [718, 37] on icon at bounding box center [717, 36] width 6 height 6
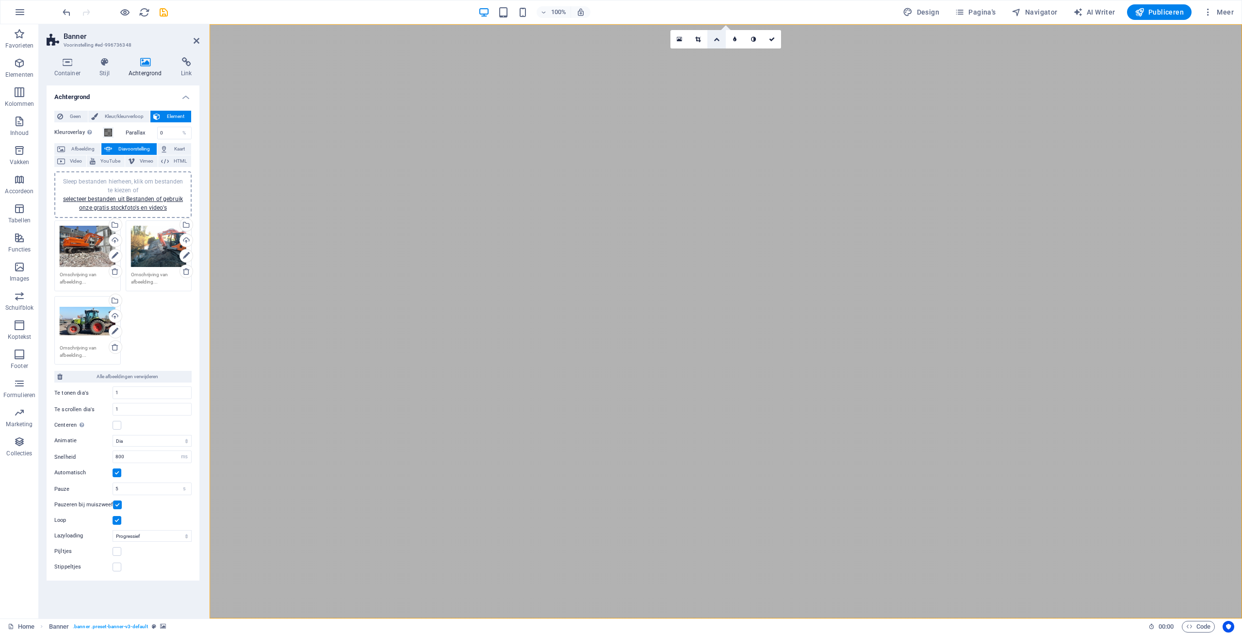
click at [718, 39] on icon at bounding box center [717, 39] width 6 height 6
click at [716, 56] on icon at bounding box center [716, 54] width 5 height 6
drag, startPoint x: 198, startPoint y: 38, endPoint x: 154, endPoint y: 16, distance: 48.4
click at [198, 38] on icon at bounding box center [197, 41] width 6 height 8
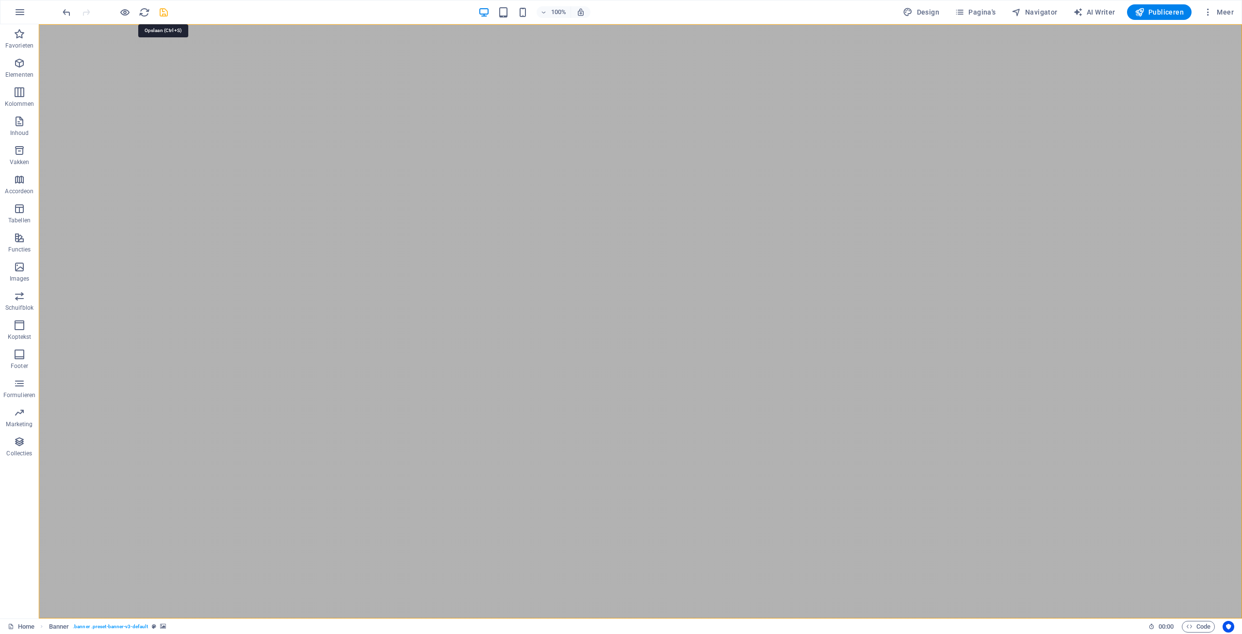
click at [164, 10] on icon "save" at bounding box center [163, 12] width 11 height 11
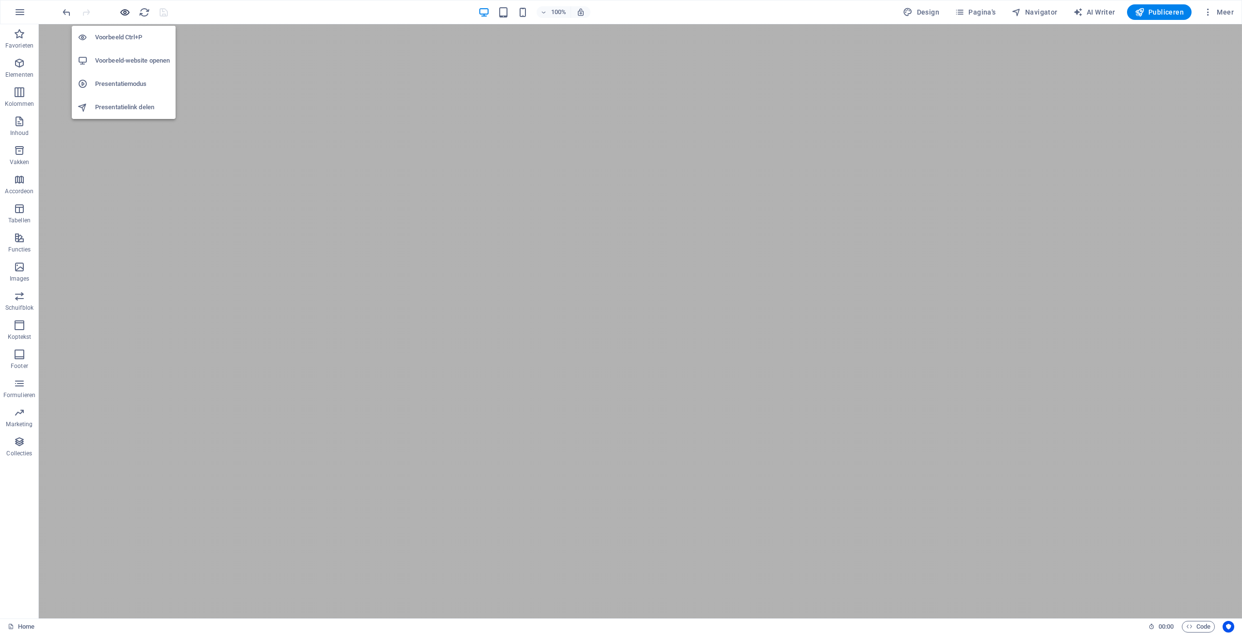
drag, startPoint x: 121, startPoint y: 11, endPoint x: 115, endPoint y: 11, distance: 5.8
click at [120, 11] on icon "button" at bounding box center [124, 12] width 11 height 11
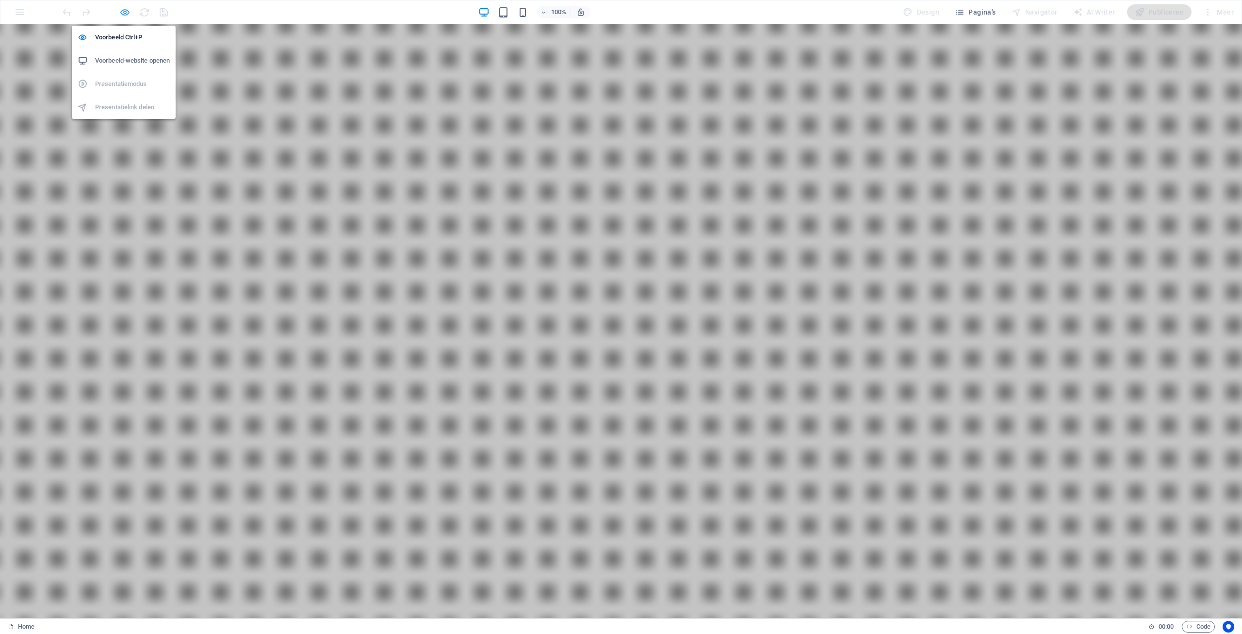
click at [126, 11] on icon "button" at bounding box center [124, 12] width 11 height 11
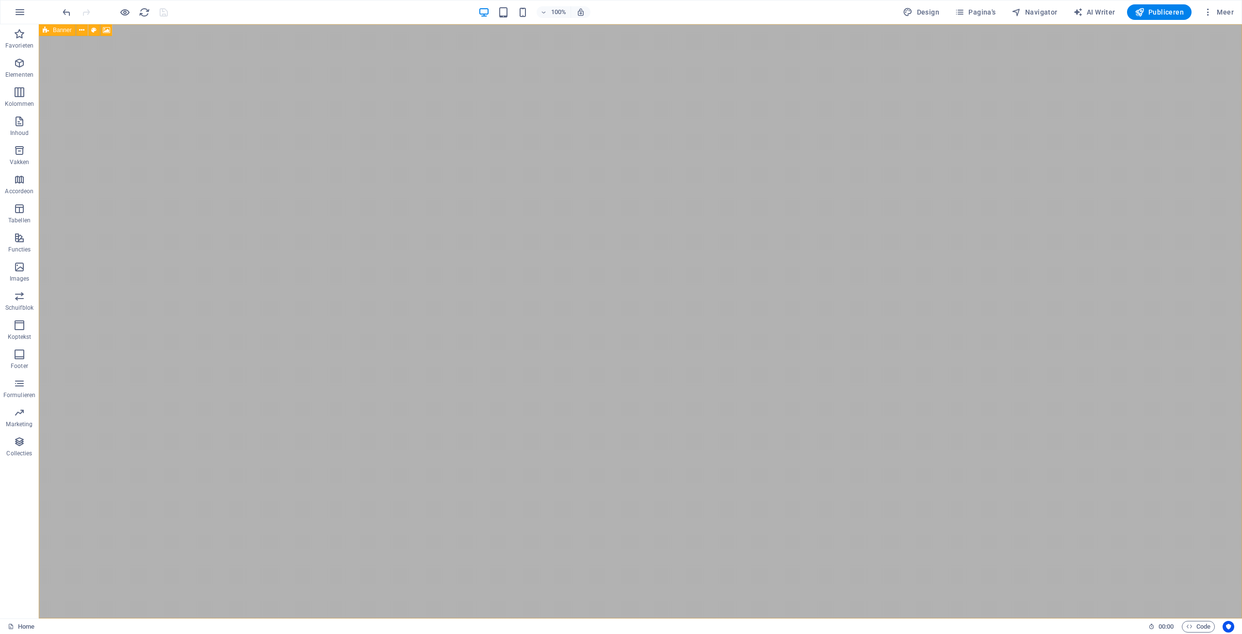
click at [48, 30] on icon at bounding box center [46, 30] width 6 height 12
select select "ms"
select select "s"
select select "progressive"
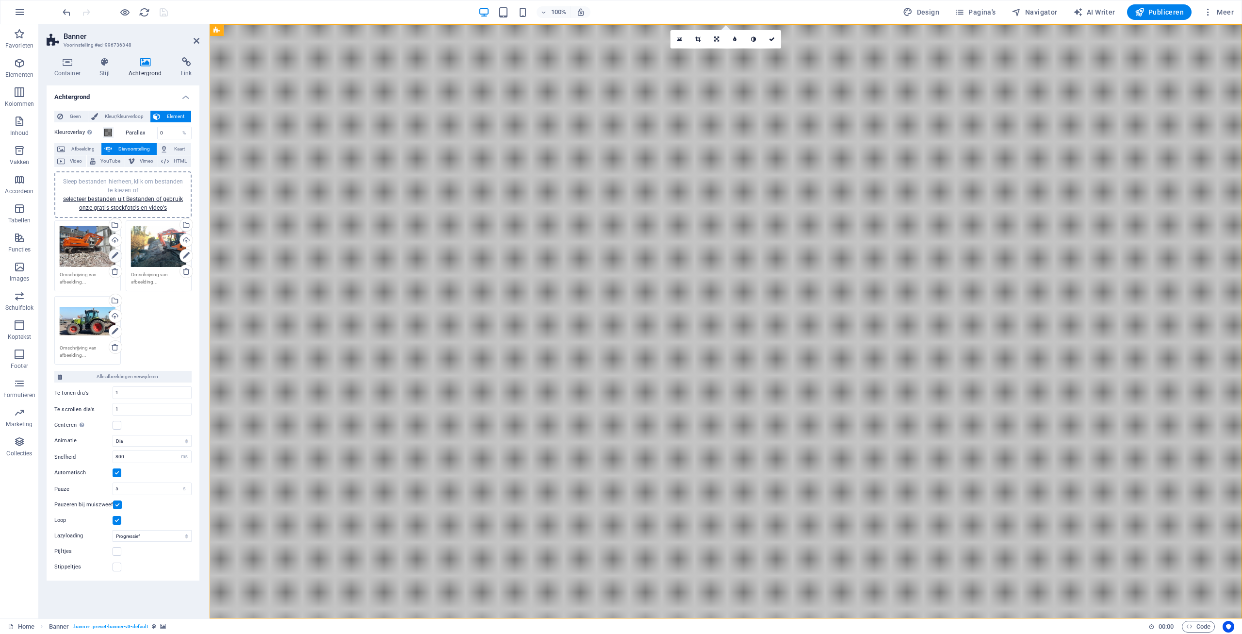
click at [115, 255] on icon at bounding box center [115, 256] width 7 height 12
click at [113, 530] on select "Uit Op aanvraag Progressief" at bounding box center [152, 536] width 79 height 12
click at [145, 596] on div "Achtergrond Geen Kleur/kleurverloop Element Achtergrond tot de volle breedte ui…" at bounding box center [123, 347] width 153 height 525
click at [113, 435] on select "Dia Uitverloop" at bounding box center [152, 441] width 79 height 12
click at [122, 598] on div "Achtergrond Geen Kleur/kleurverloop Element Achtergrond tot de volle breedte ui…" at bounding box center [123, 347] width 153 height 525
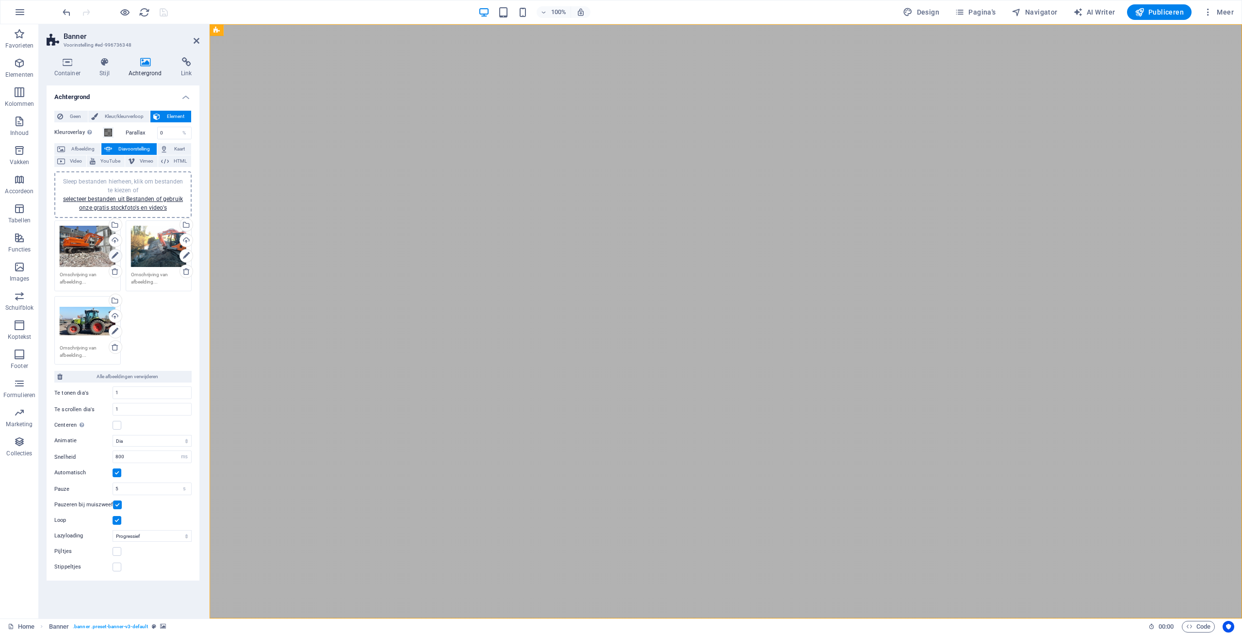
click at [117, 254] on icon at bounding box center [115, 256] width 7 height 12
click at [118, 329] on icon at bounding box center [115, 332] width 7 height 12
click at [116, 346] on icon at bounding box center [115, 347] width 8 height 8
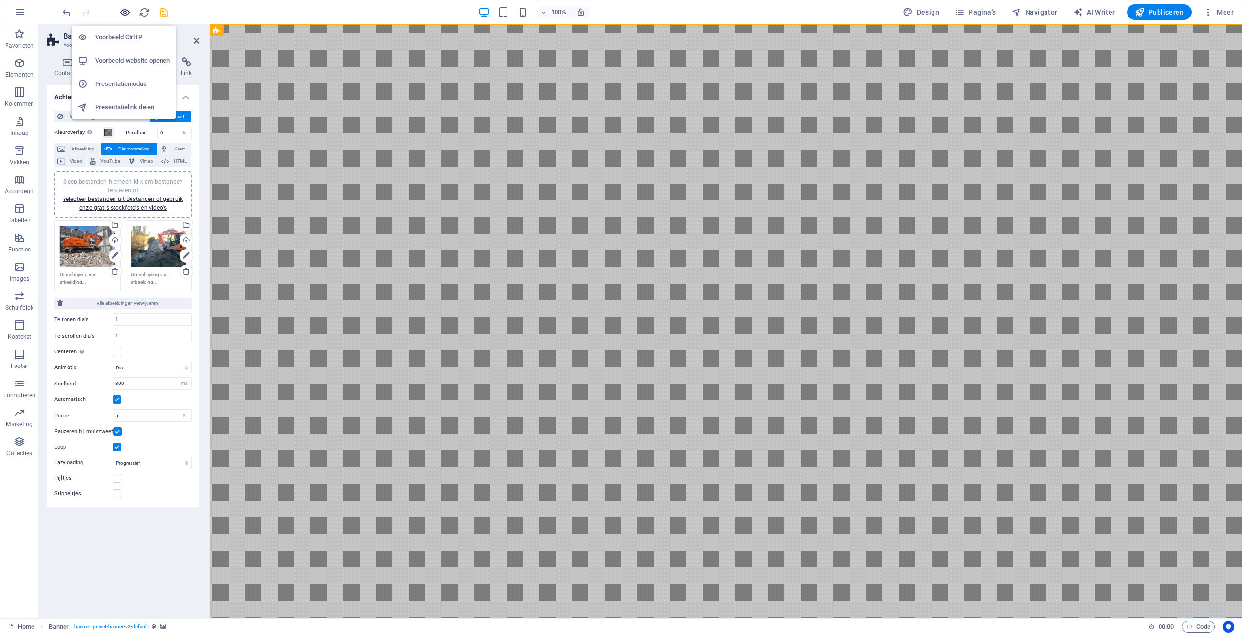
click at [125, 12] on icon "button" at bounding box center [124, 12] width 11 height 11
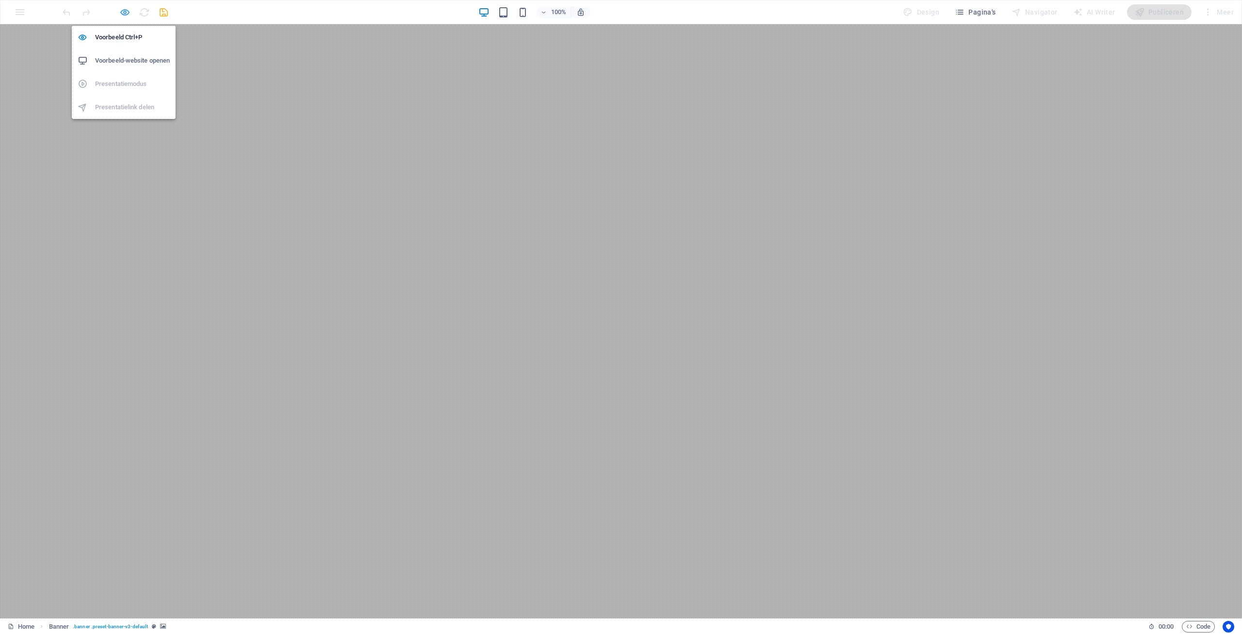
click at [125, 13] on icon "button" at bounding box center [124, 12] width 11 height 11
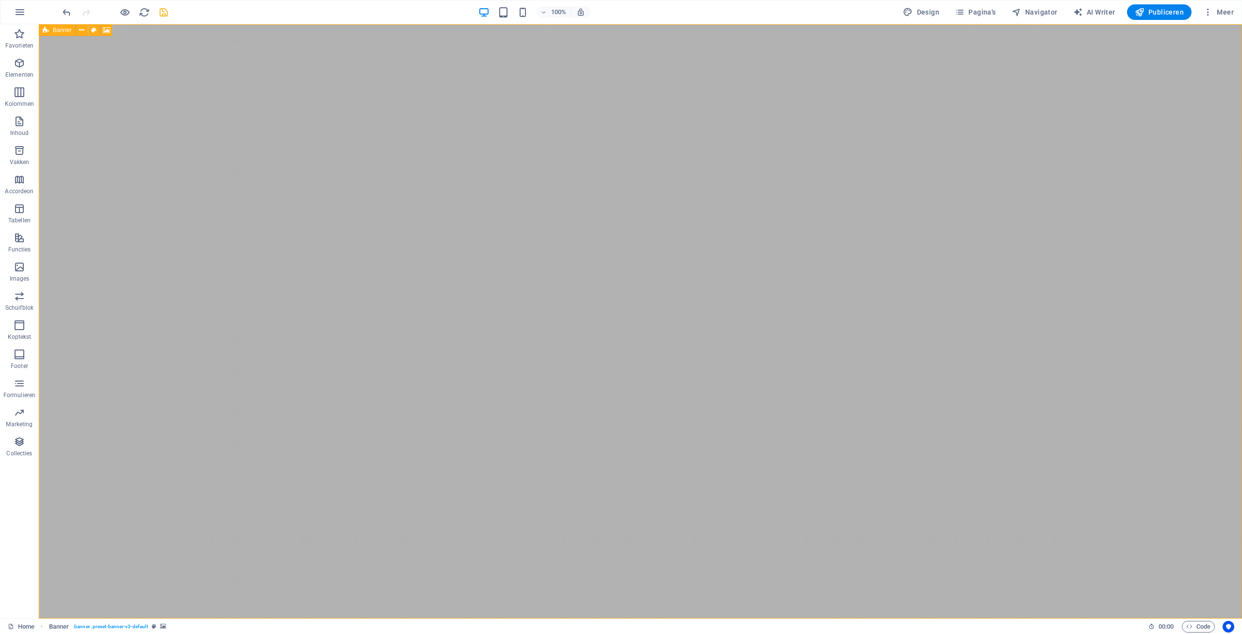
click at [49, 31] on icon at bounding box center [46, 30] width 6 height 12
select select "ms"
select select "s"
select select "progressive"
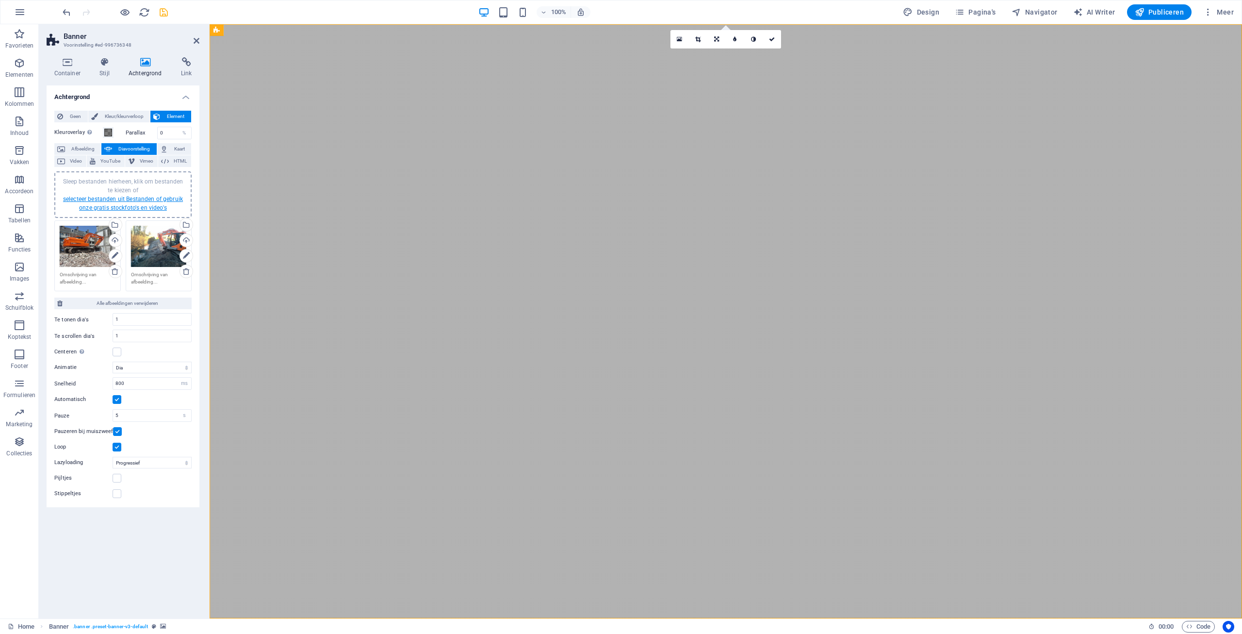
click at [100, 196] on link "selecteer bestanden uit Bestanden of gebruik onze gratis stockfoto's en video's" at bounding box center [123, 204] width 120 height 16
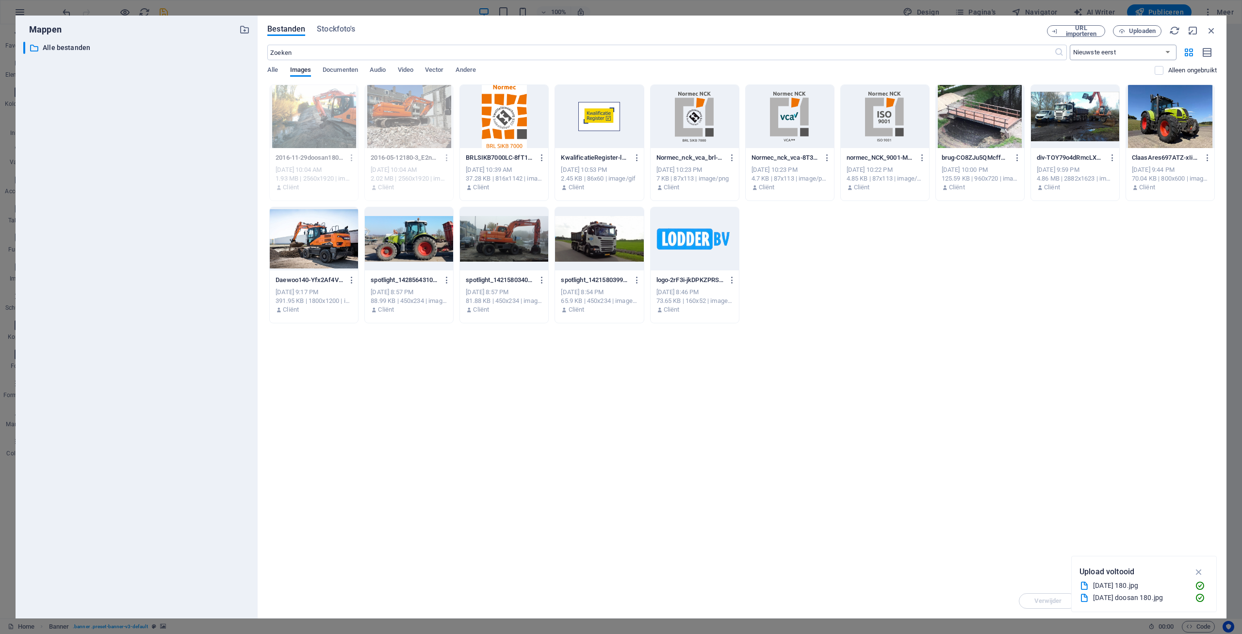
click at [1070, 45] on select "Nieuwste eerst Oudste eerst Naam (A-Z) Naam (Z-A) Grootte (0-9) Grootte (9-0) R…" at bounding box center [1123, 53] width 107 height 16
click at [1126, 50] on select "Nieuwste eerst Oudste eerst Naam (A-Z) Naam (Z-A) Grootte (0-9) Grootte (9-0) R…" at bounding box center [1123, 53] width 107 height 16
click at [1213, 30] on icon "button" at bounding box center [1211, 30] width 11 height 11
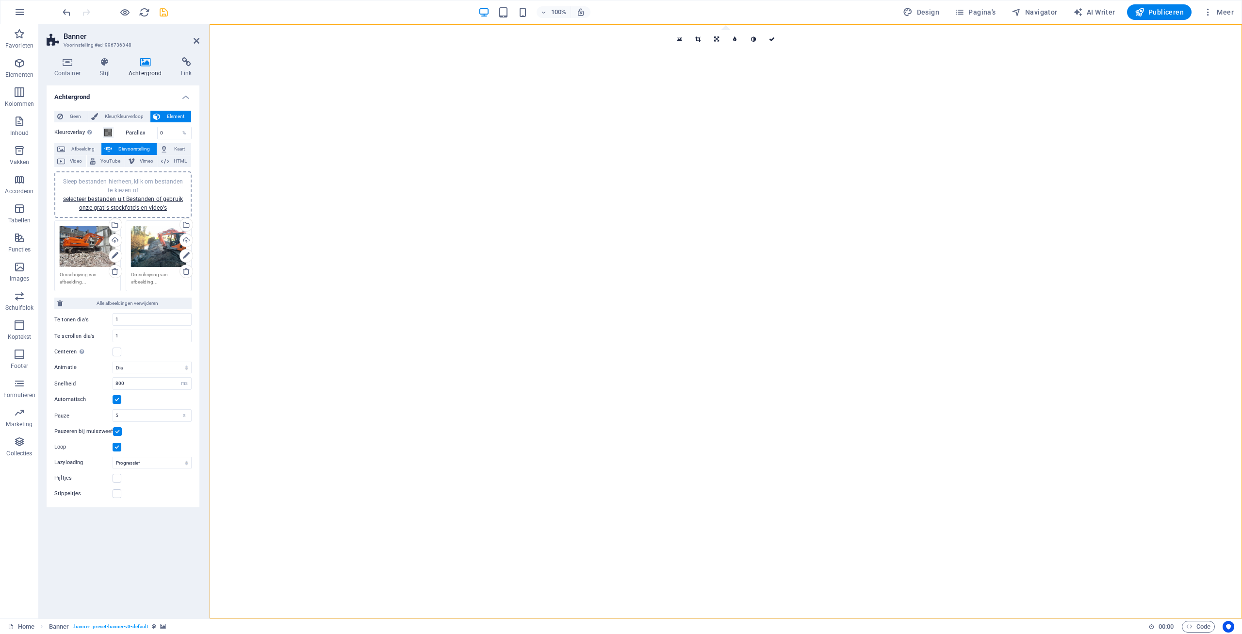
click at [103, 193] on div "Sleep bestanden hierheen, klik om bestanden te kiezen of selecteer bestanden ui…" at bounding box center [123, 194] width 126 height 35
click at [149, 185] on div "Sleep bestanden hierheen, klik om bestanden te kiezen of selecteer bestanden ui…" at bounding box center [123, 194] width 126 height 35
click at [128, 199] on link "selecteer bestanden uit Bestanden of gebruik onze gratis stockfoto's en video's" at bounding box center [123, 204] width 120 height 16
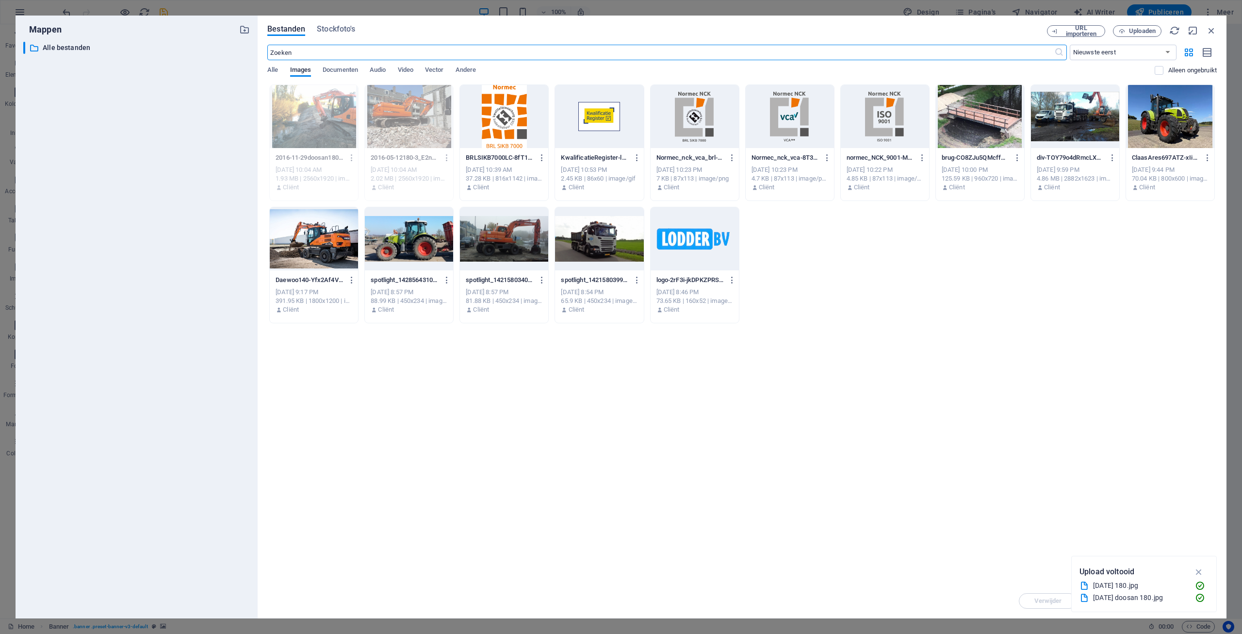
click at [1059, 116] on div at bounding box center [1075, 116] width 88 height 63
click at [1095, 124] on div "1" at bounding box center [1075, 116] width 88 height 63
drag, startPoint x: 1095, startPoint y: 124, endPoint x: 848, endPoint y: 125, distance: 247.0
click at [1095, 124] on div at bounding box center [1075, 116] width 88 height 63
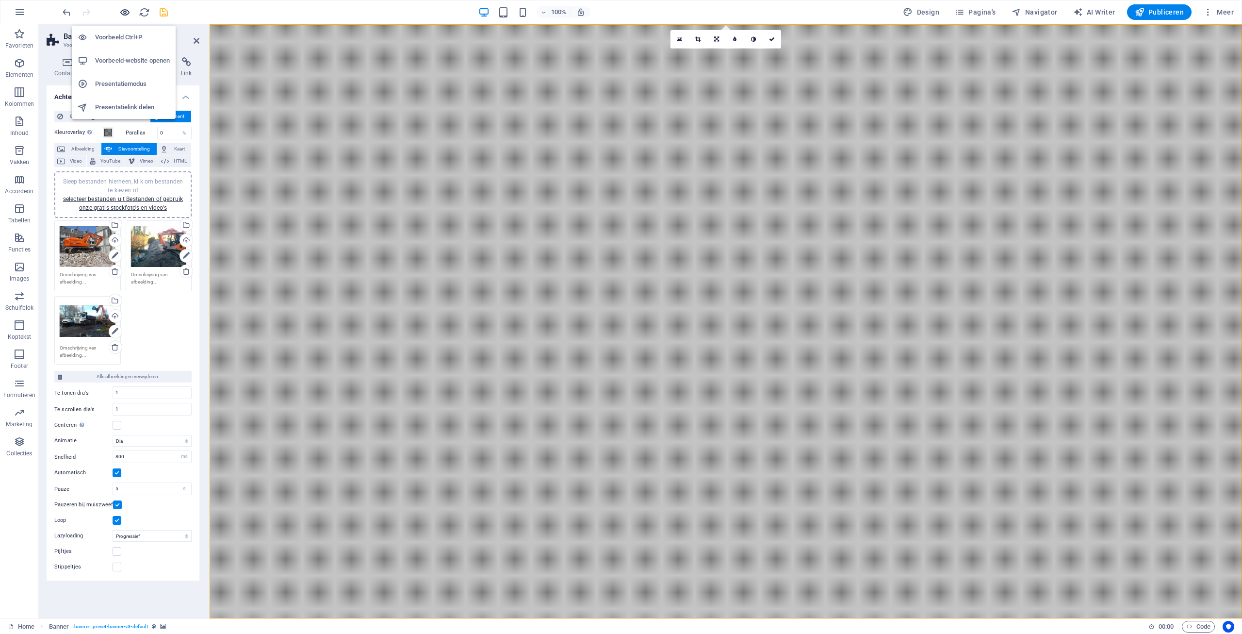
click at [127, 12] on icon "button" at bounding box center [124, 12] width 11 height 11
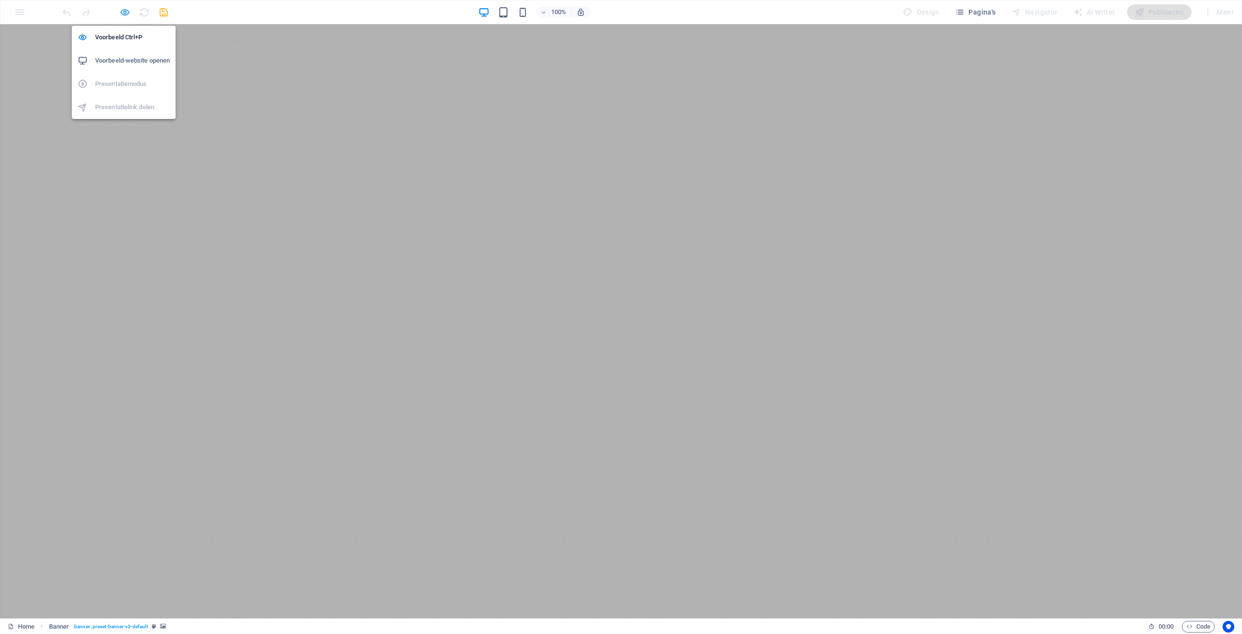
click at [124, 10] on icon "button" at bounding box center [124, 12] width 11 height 11
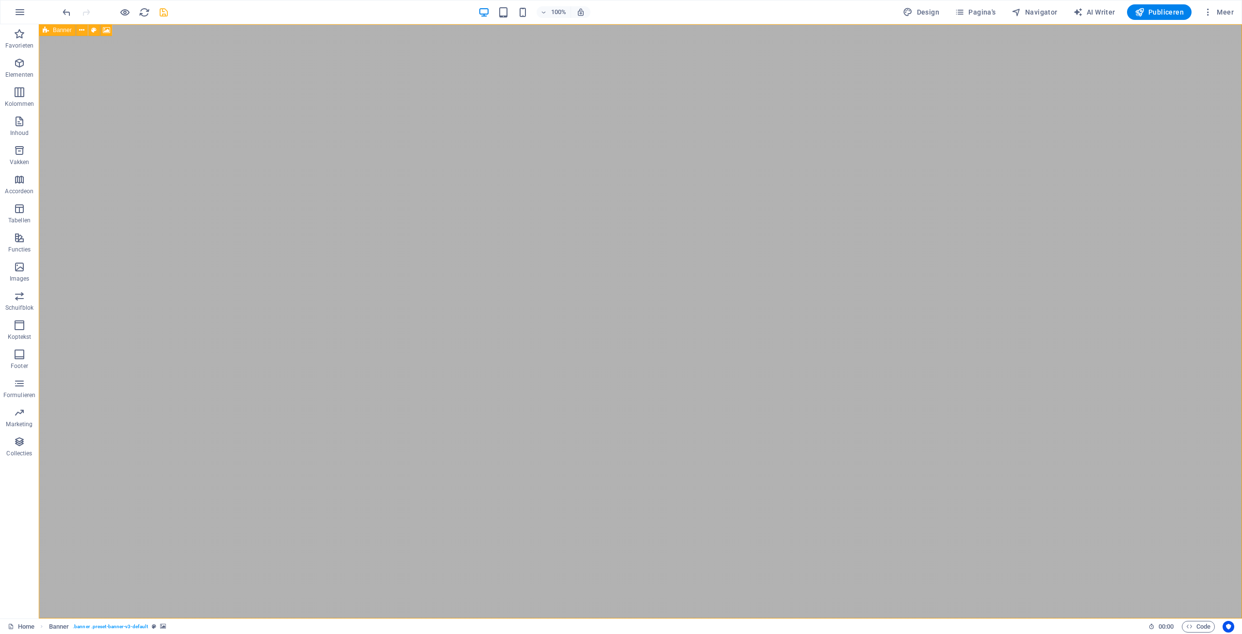
click at [46, 32] on icon at bounding box center [46, 30] width 6 height 12
select select "ms"
select select "s"
select select "progressive"
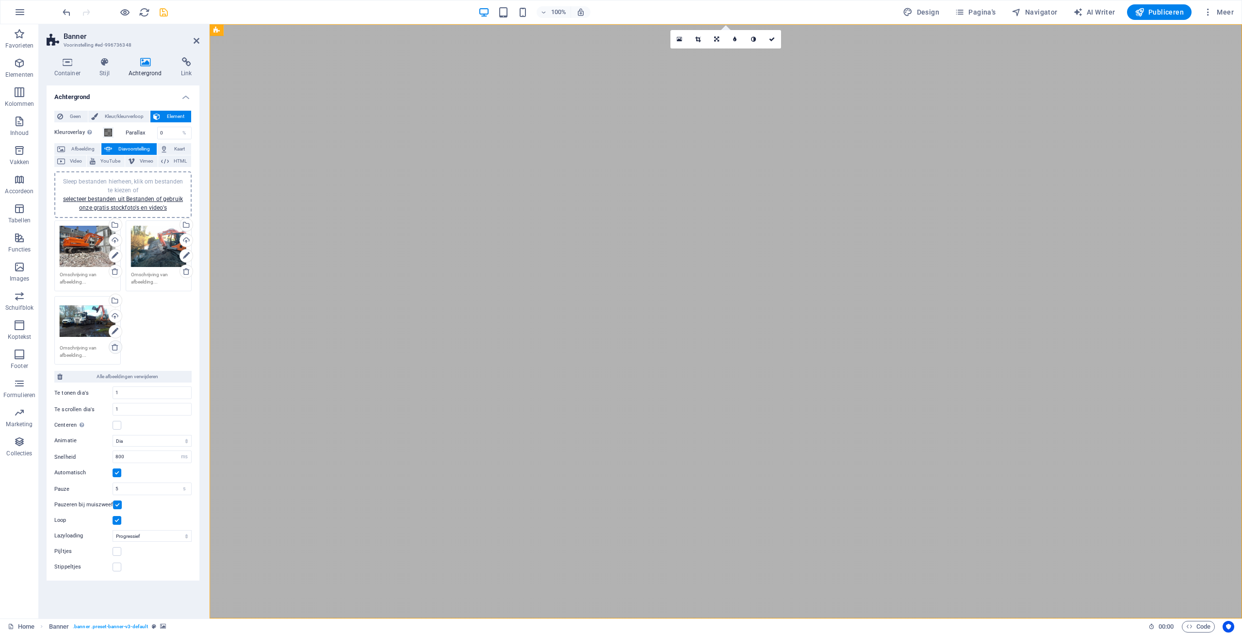
click at [115, 346] on icon at bounding box center [115, 347] width 8 height 8
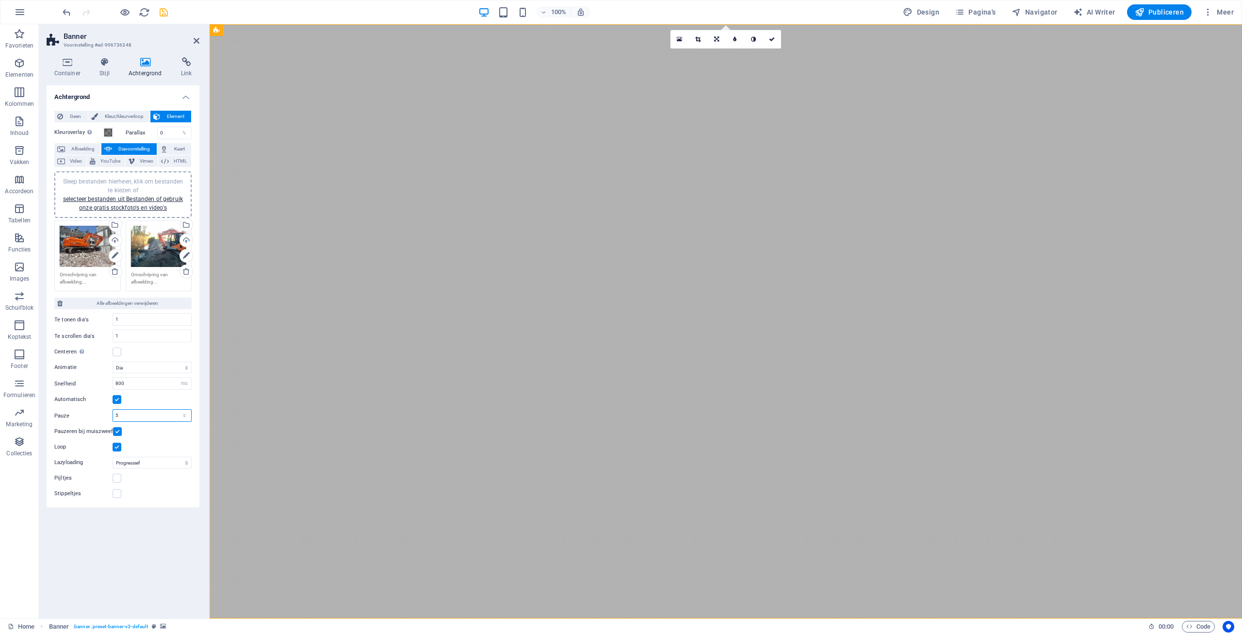
drag, startPoint x: 132, startPoint y: 412, endPoint x: 106, endPoint y: 414, distance: 26.3
click at [113, 414] on input "5" at bounding box center [152, 416] width 78 height 12
type input "8"
click at [155, 550] on div "Achtergrond Geen Kleur/kleurverloop Element Achtergrond tot de volle breedte ui…" at bounding box center [123, 347] width 153 height 525
click at [159, 13] on icon "save" at bounding box center [163, 12] width 11 height 11
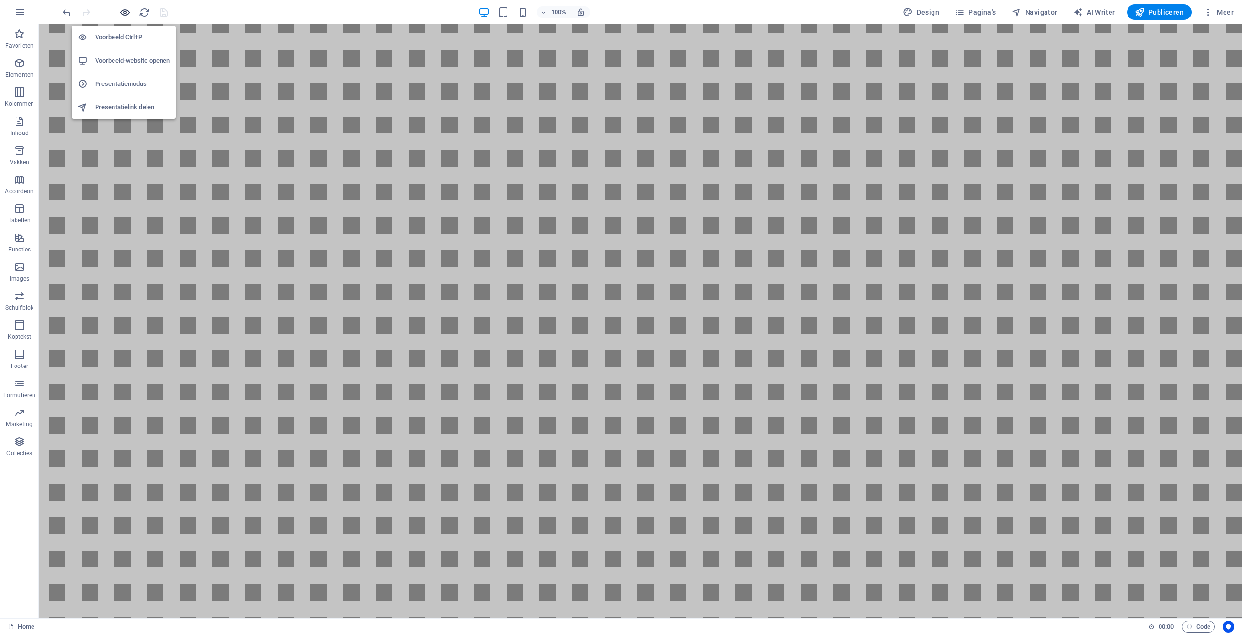
drag, startPoint x: 129, startPoint y: 13, endPoint x: 187, endPoint y: 1, distance: 59.4
click at [129, 13] on icon "button" at bounding box center [124, 12] width 11 height 11
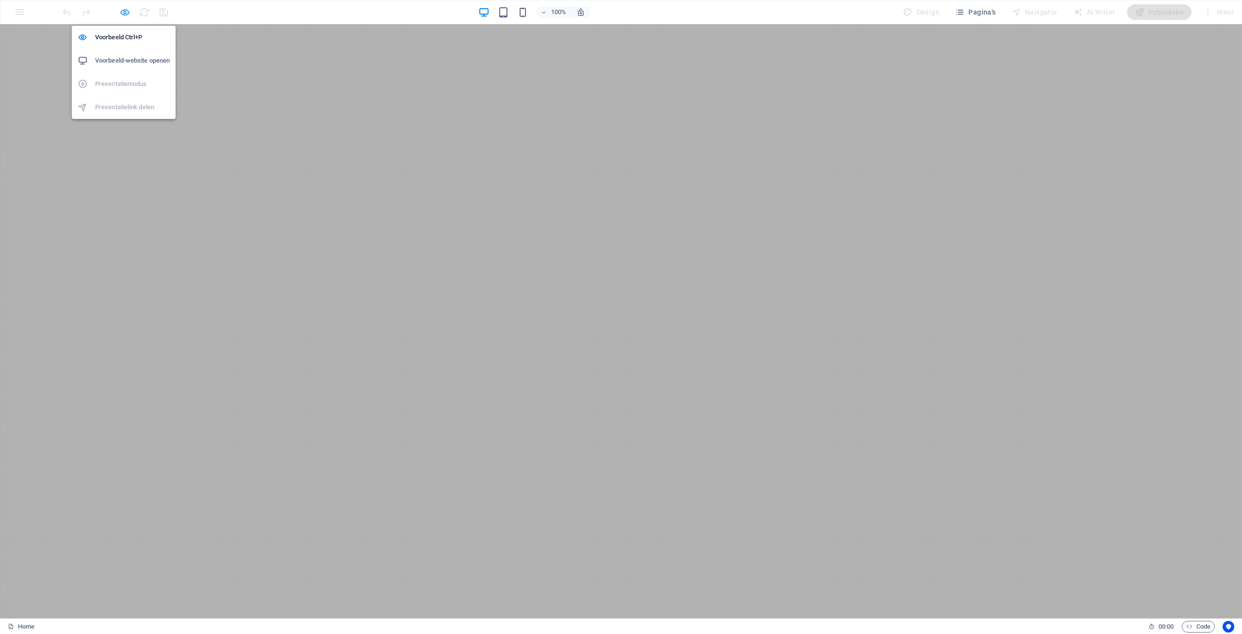
click at [127, 11] on icon "button" at bounding box center [124, 12] width 11 height 11
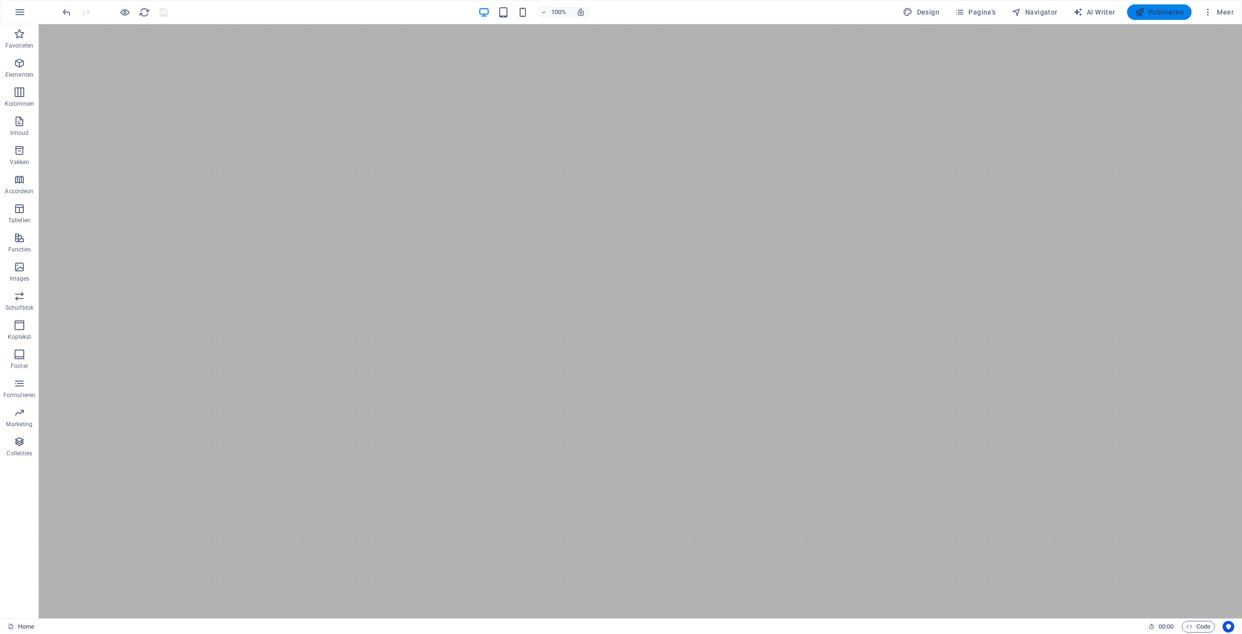
click at [1156, 12] on span "Publiceren" at bounding box center [1159, 12] width 49 height 10
click at [1166, 14] on span "Publiceren" at bounding box center [1159, 12] width 49 height 10
